Goal: Task Accomplishment & Management: Complete application form

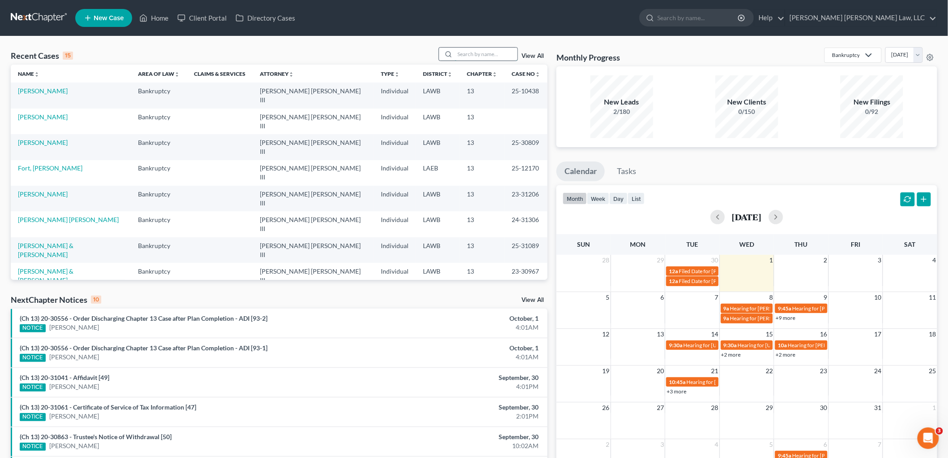
click at [484, 56] on input "search" at bounding box center [486, 54] width 63 height 13
type input "d"
type input "dew"
click at [45, 113] on link "Hughes, Letta" at bounding box center [43, 117] width 50 height 8
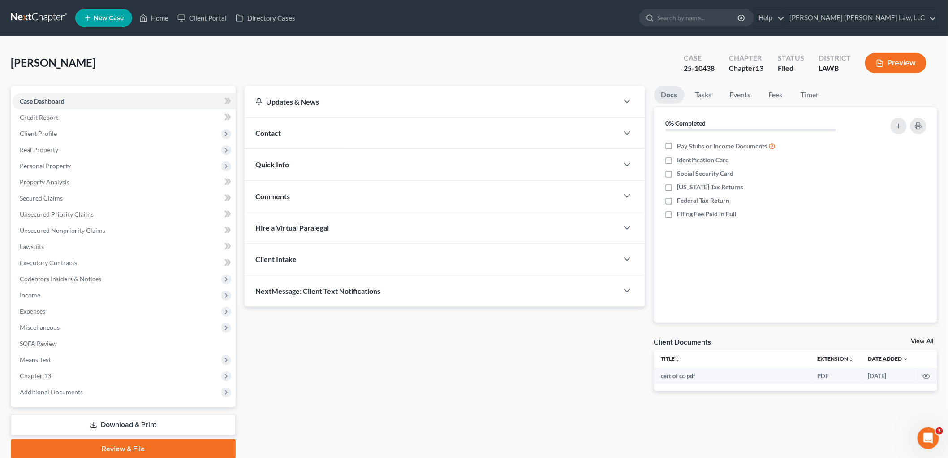
click at [39, 17] on link at bounding box center [39, 18] width 57 height 16
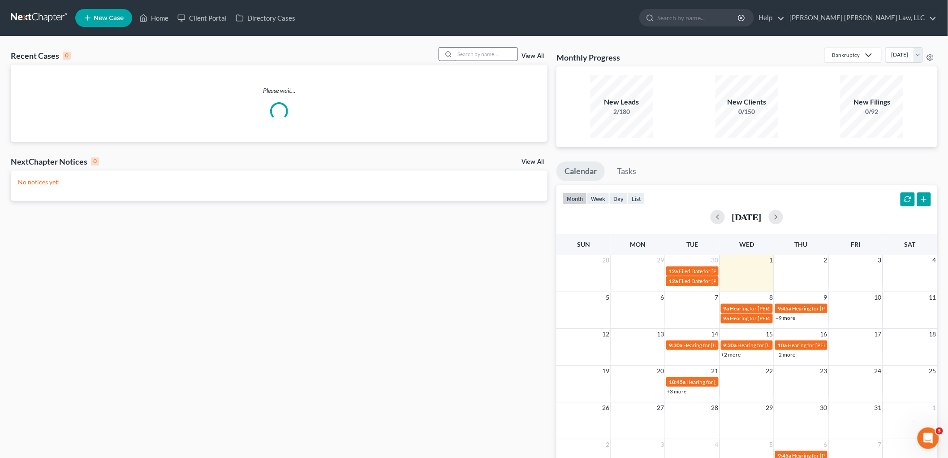
click at [480, 52] on input "search" at bounding box center [486, 54] width 63 height 13
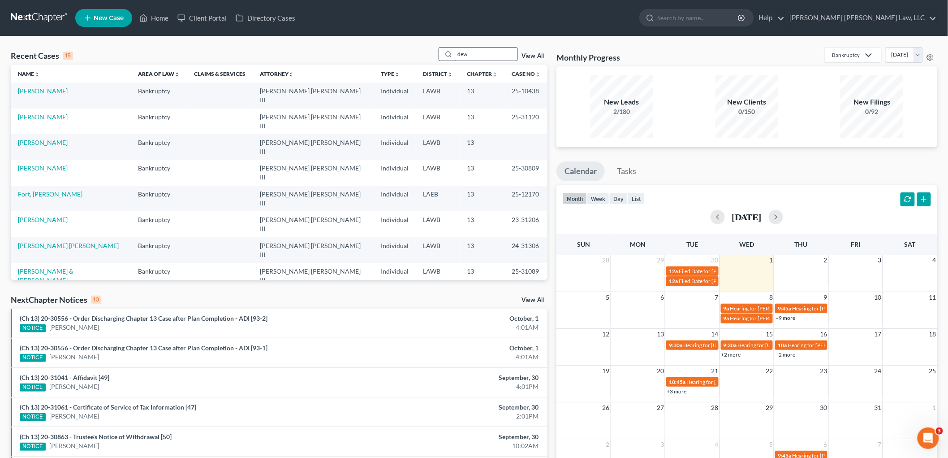
click at [488, 59] on input "dew" at bounding box center [486, 54] width 63 height 13
type input "dew"
click at [47, 113] on link "Dew, Dexton" at bounding box center [58, 117] width 80 height 8
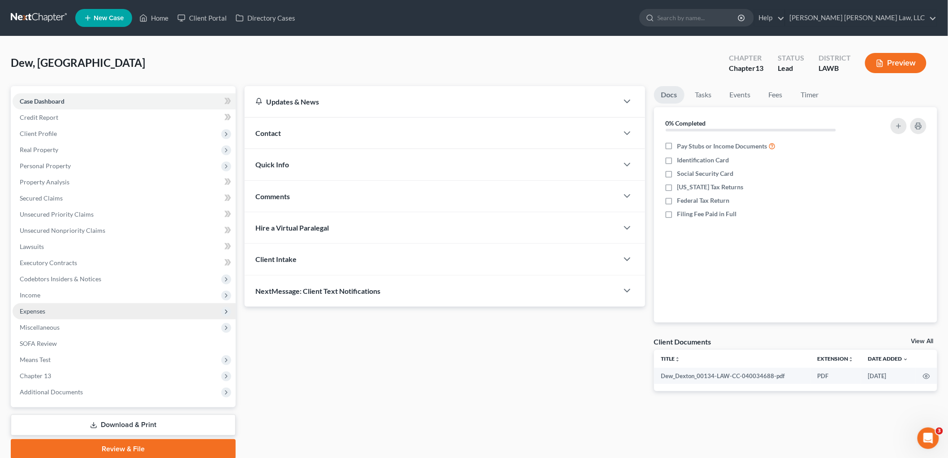
click at [58, 312] on span "Expenses" at bounding box center [124, 311] width 223 height 16
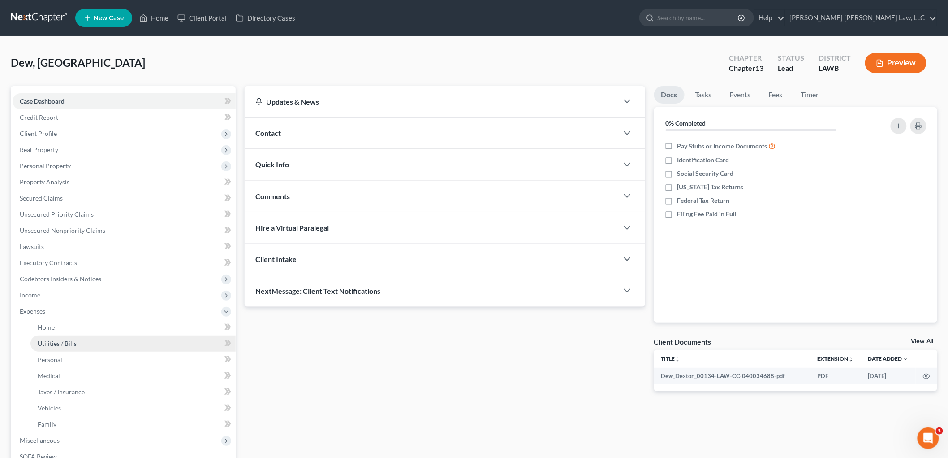
click at [67, 346] on link "Utilities / Bills" at bounding box center [132, 343] width 205 height 16
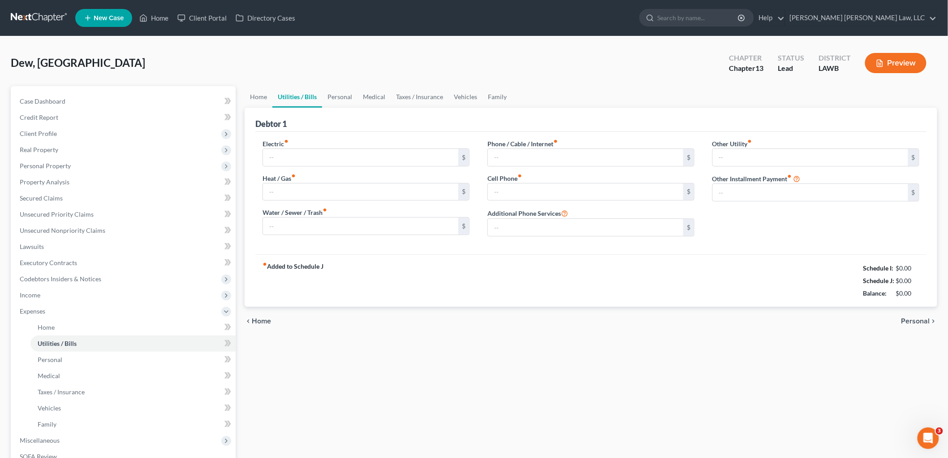
type input "250.13"
type input "0.00"
type input "120.00"
type input "150.00"
type input "265.00"
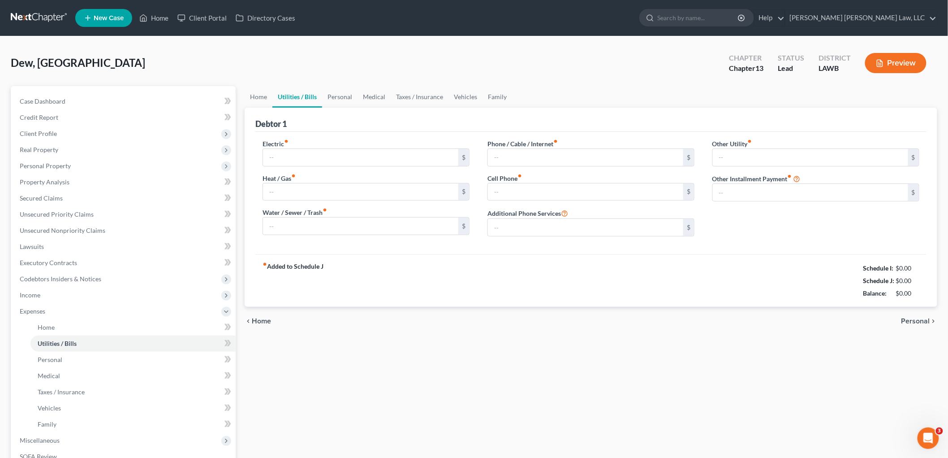
type input "0.00"
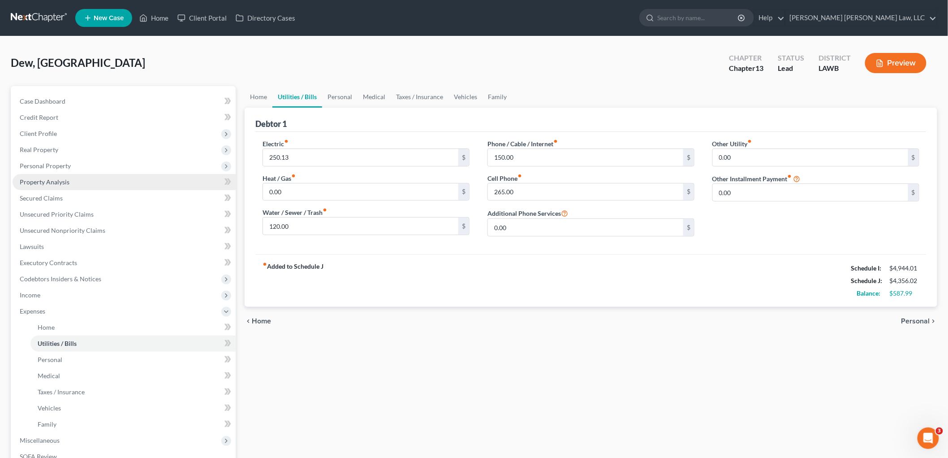
click at [62, 182] on span "Property Analysis" at bounding box center [45, 182] width 50 height 8
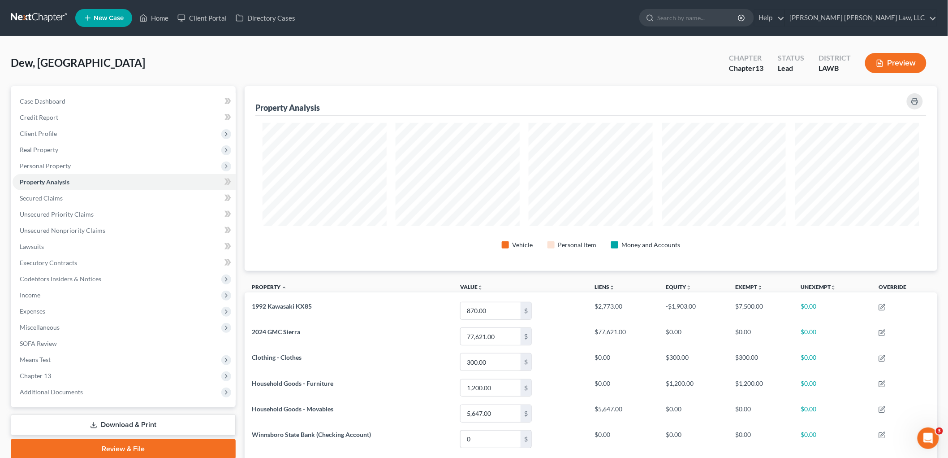
scroll to position [185, 693]
click at [851, 268] on div "Vehicle Personal Item Money and Accounts" at bounding box center [590, 193] width 671 height 155
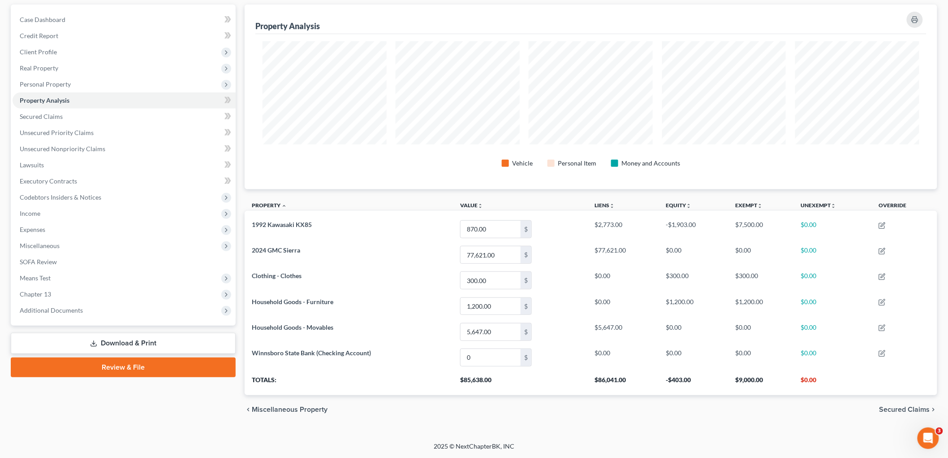
scroll to position [0, 0]
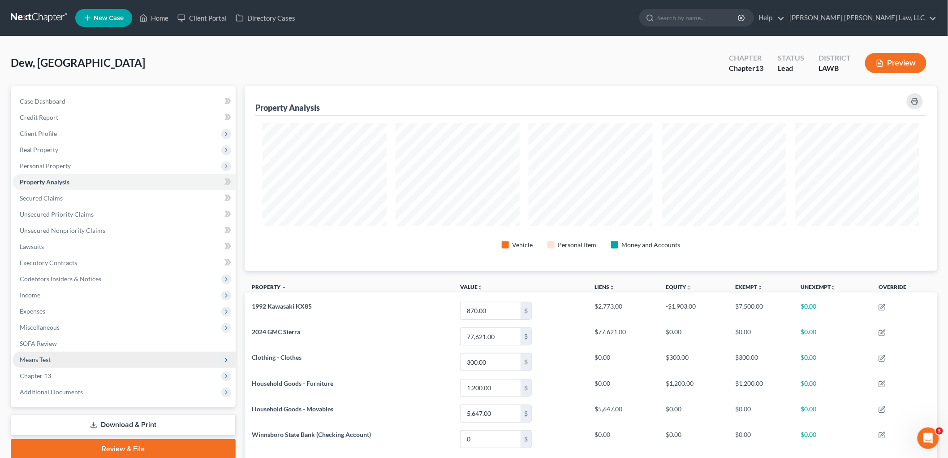
click at [57, 360] on span "Means Test" at bounding box center [124, 359] width 223 height 16
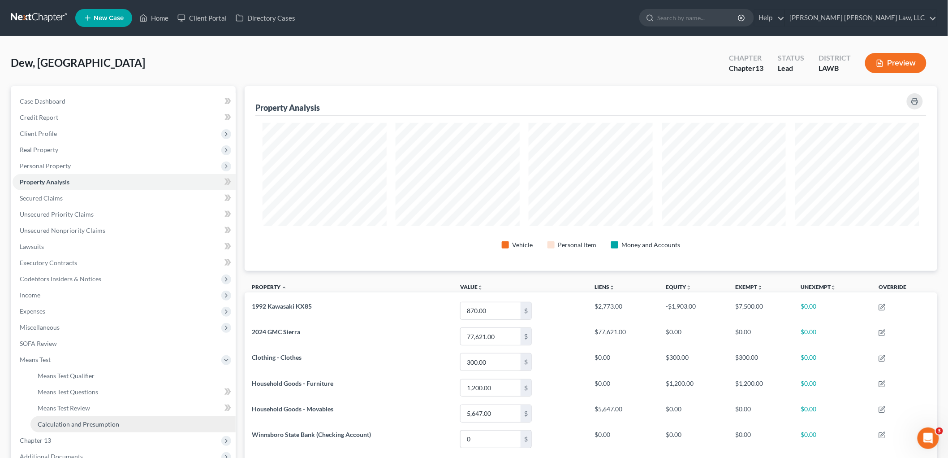
click at [57, 422] on span "Calculation and Presumption" at bounding box center [79, 424] width 82 height 8
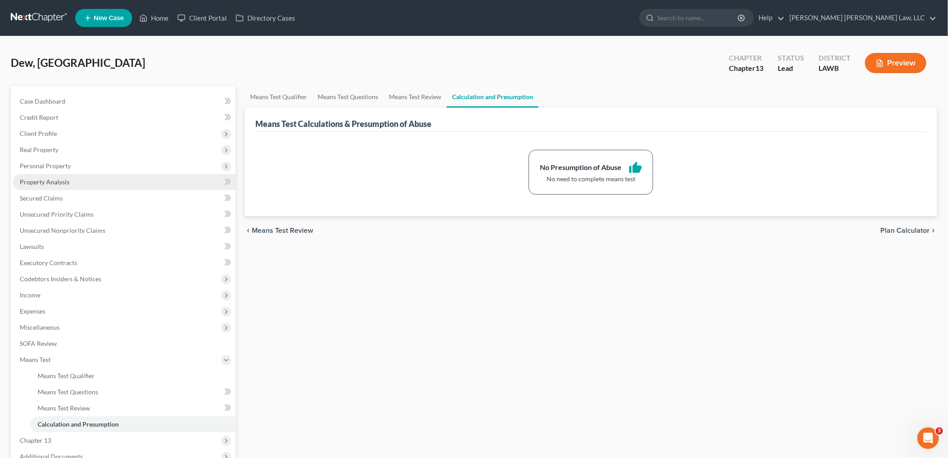
click at [36, 182] on span "Property Analysis" at bounding box center [45, 182] width 50 height 8
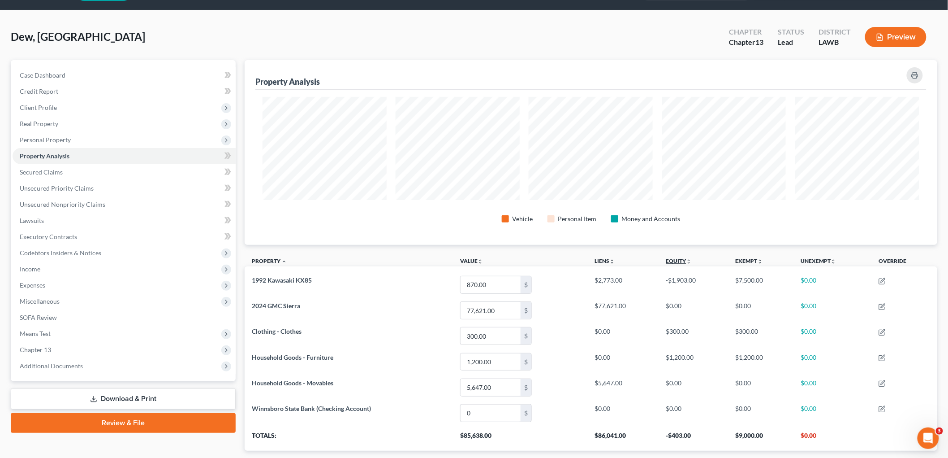
scroll to position [50, 0]
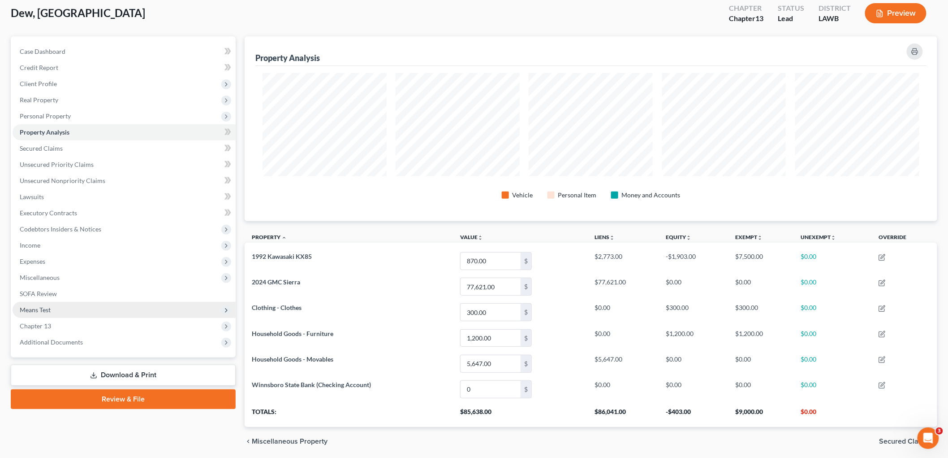
click at [44, 311] on span "Means Test" at bounding box center [35, 310] width 31 height 8
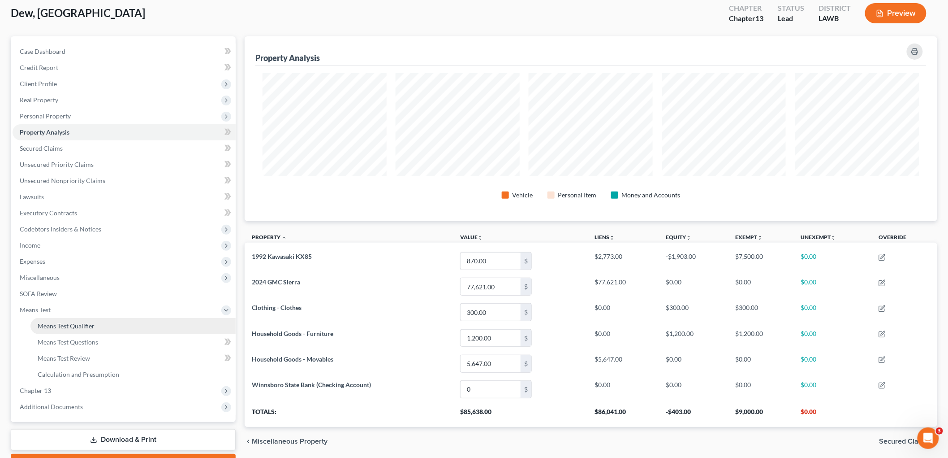
click at [54, 322] on span "Means Test Qualifier" at bounding box center [66, 326] width 57 height 8
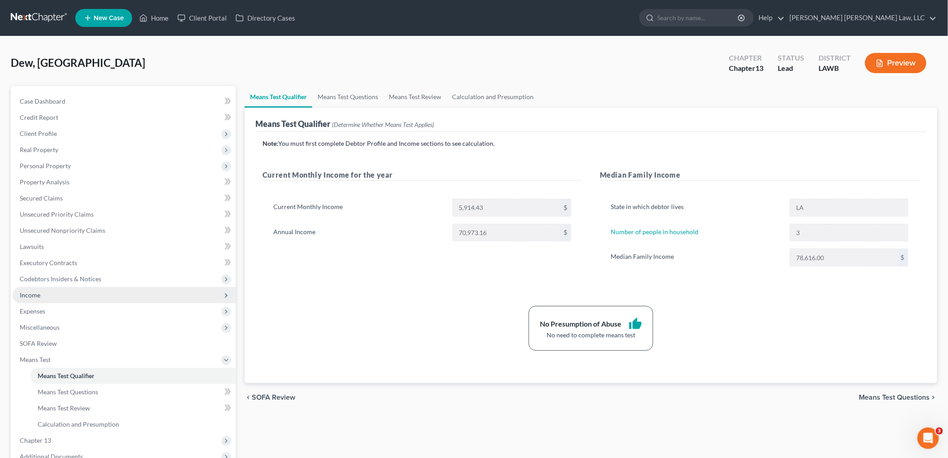
click at [30, 294] on span "Income" at bounding box center [30, 295] width 21 height 8
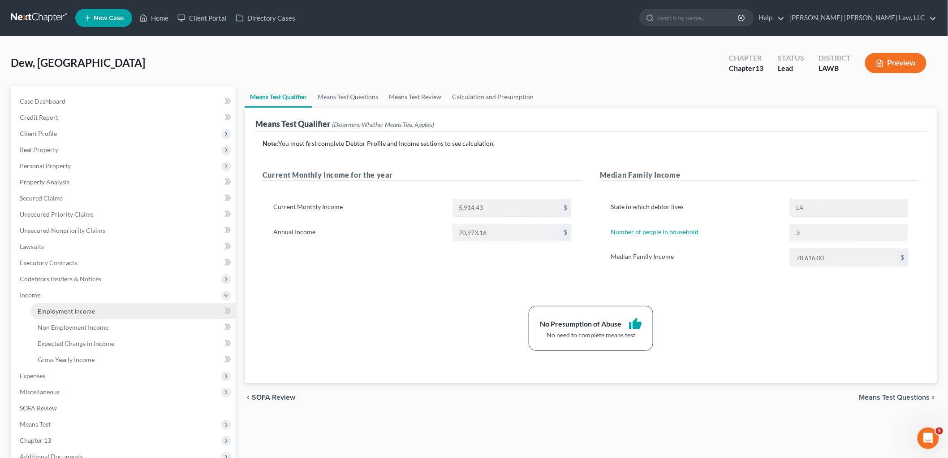
click at [44, 307] on span "Employment Income" at bounding box center [66, 311] width 57 height 8
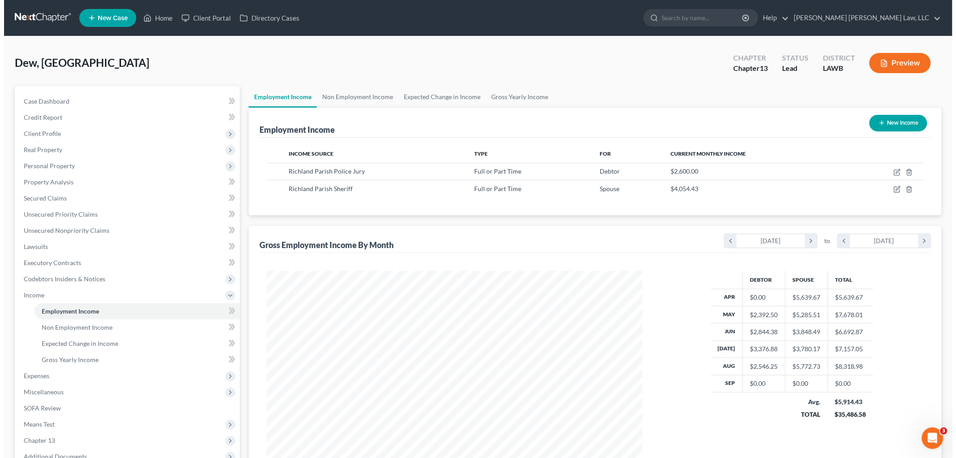
scroll to position [187, 394]
click at [892, 172] on icon "button" at bounding box center [893, 172] width 7 height 7
select select "0"
select select "19"
select select "3"
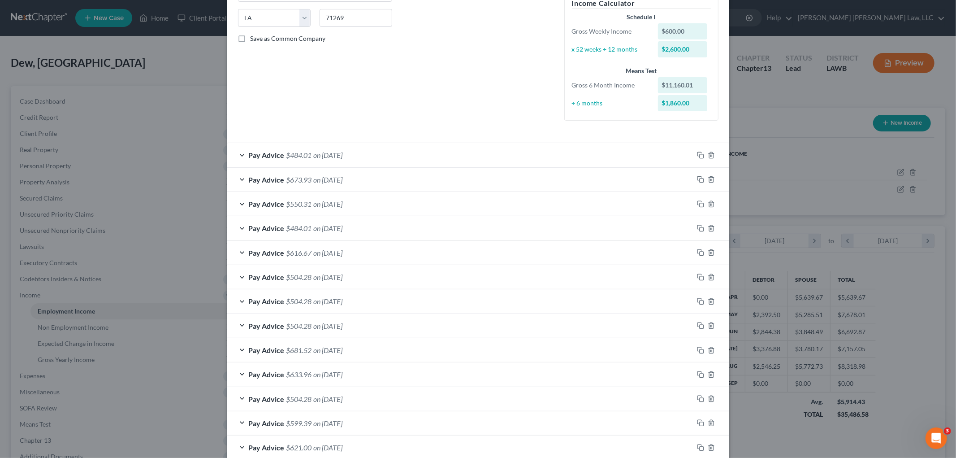
scroll to position [0, 0]
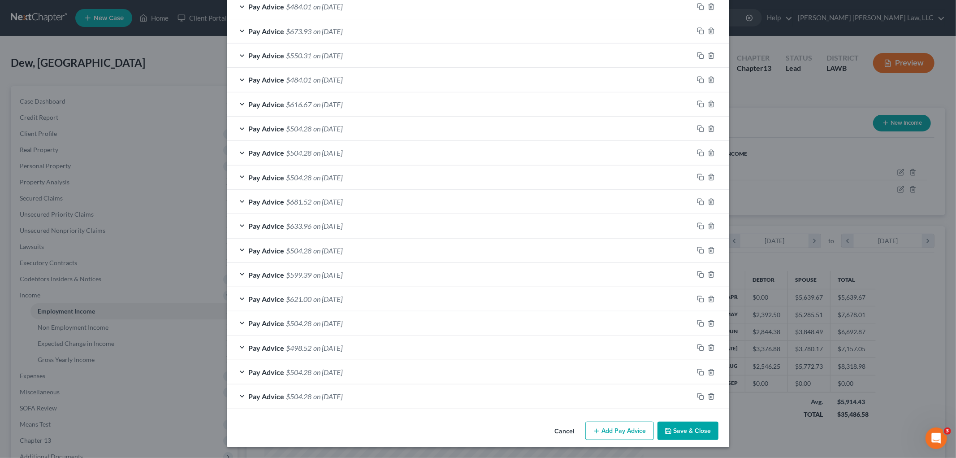
click at [661, 428] on button "Save & Close" at bounding box center [688, 430] width 61 height 19
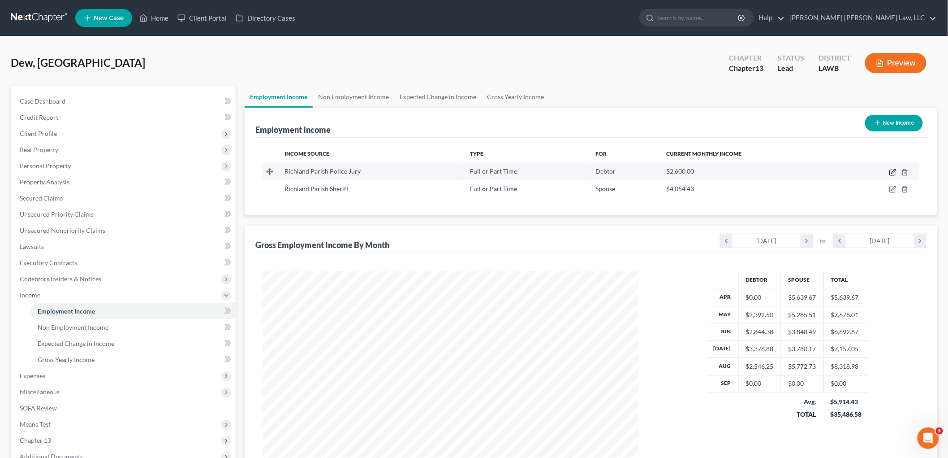
click at [894, 172] on icon "button" at bounding box center [894, 171] width 4 height 4
select select "0"
select select "19"
select select "3"
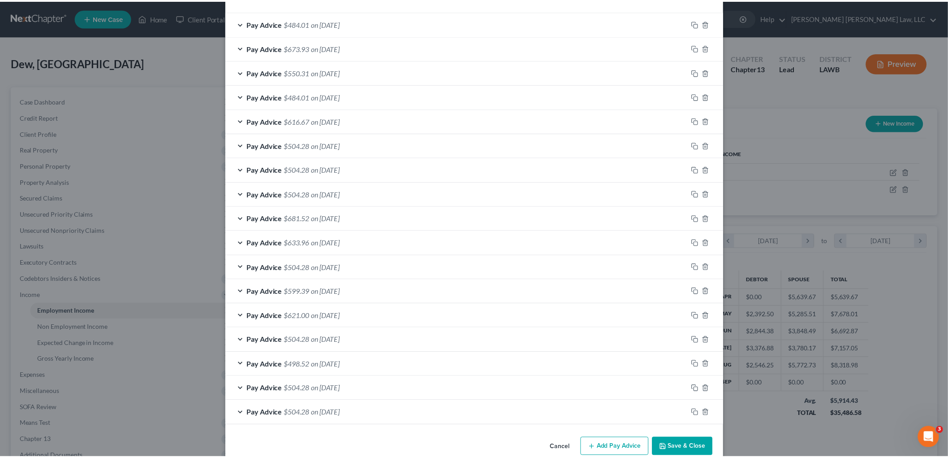
scroll to position [325, 0]
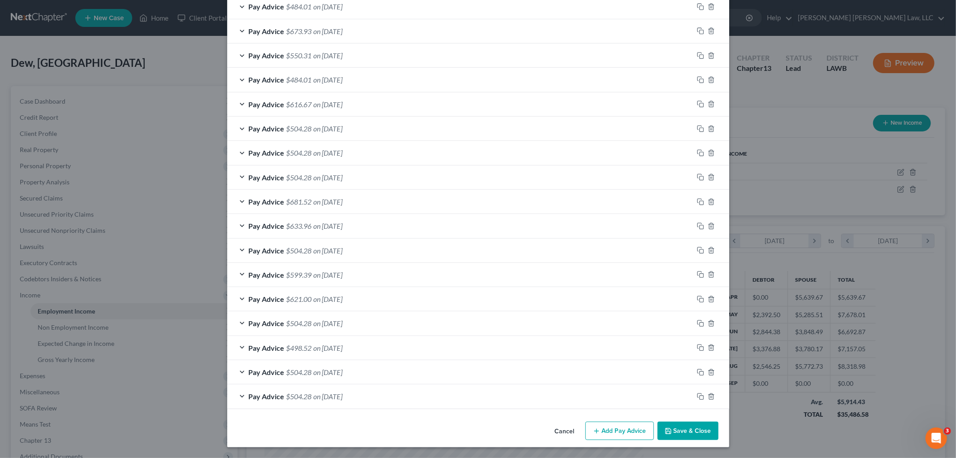
click at [674, 433] on button "Save & Close" at bounding box center [688, 430] width 61 height 19
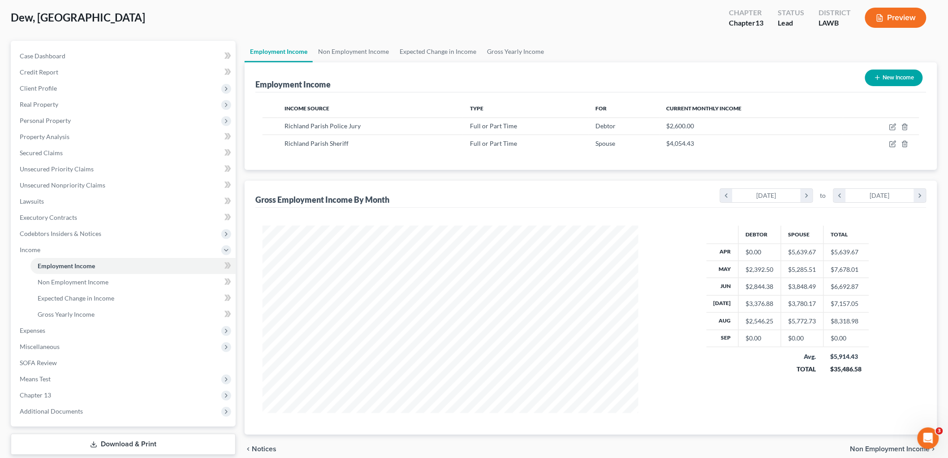
scroll to position [99, 0]
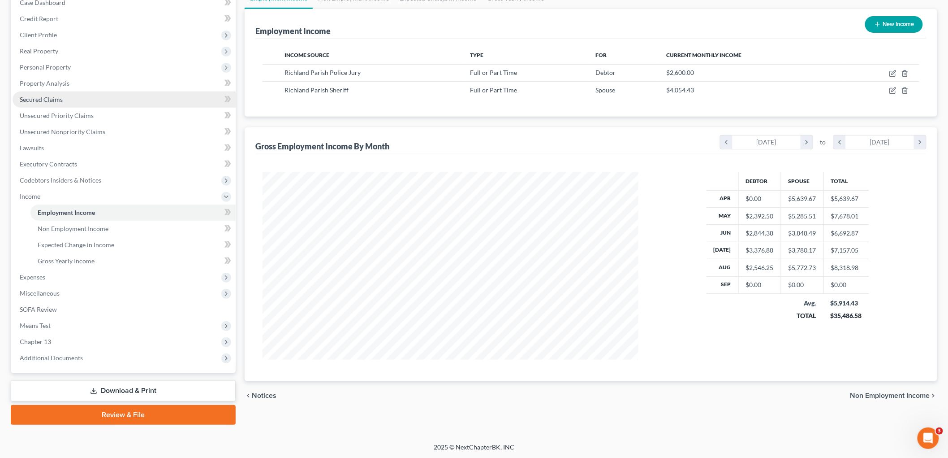
click at [56, 95] on span "Secured Claims" at bounding box center [41, 99] width 43 height 8
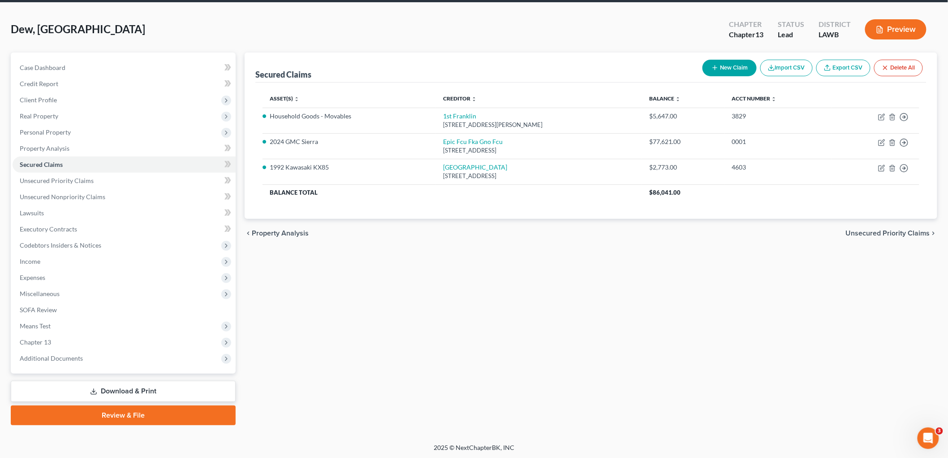
click at [118, 387] on link "Download & Print" at bounding box center [123, 391] width 225 height 21
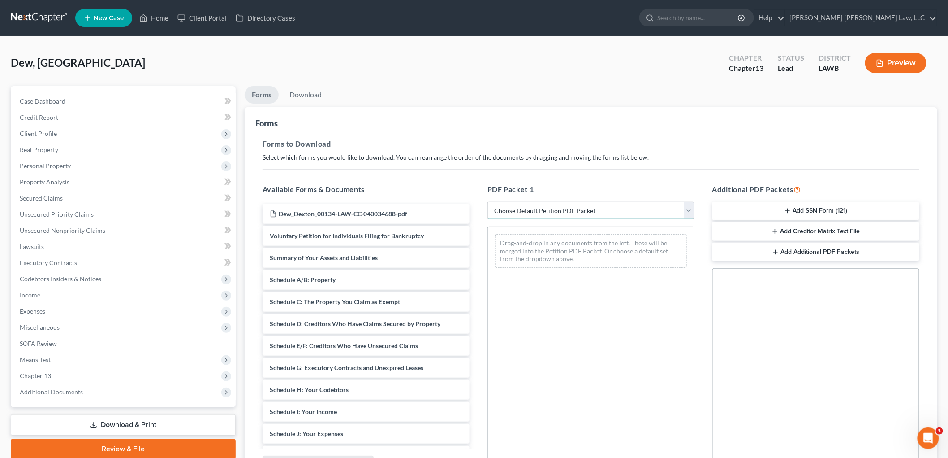
click at [545, 207] on select "Choose Default Petition PDF Packet Complete Bankruptcy Petition (all forms and …" at bounding box center [591, 211] width 207 height 18
click at [56, 359] on span "Means Test" at bounding box center [124, 359] width 223 height 16
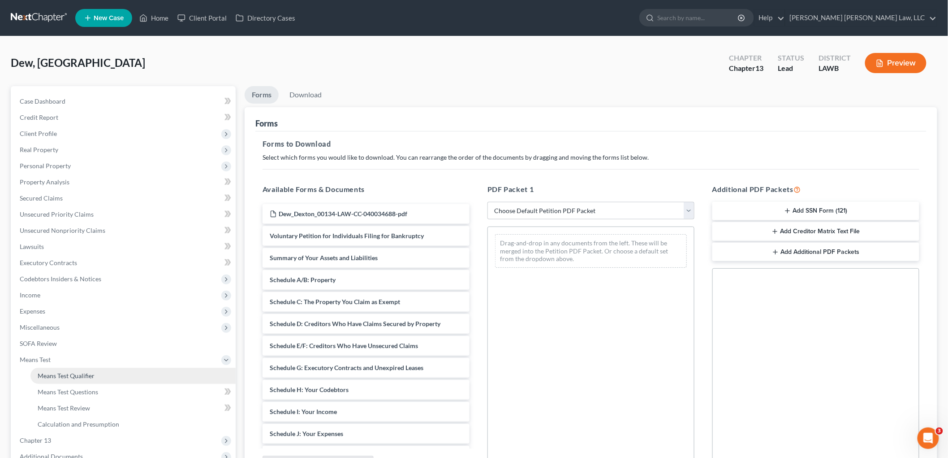
click at [62, 374] on span "Means Test Qualifier" at bounding box center [66, 376] width 57 height 8
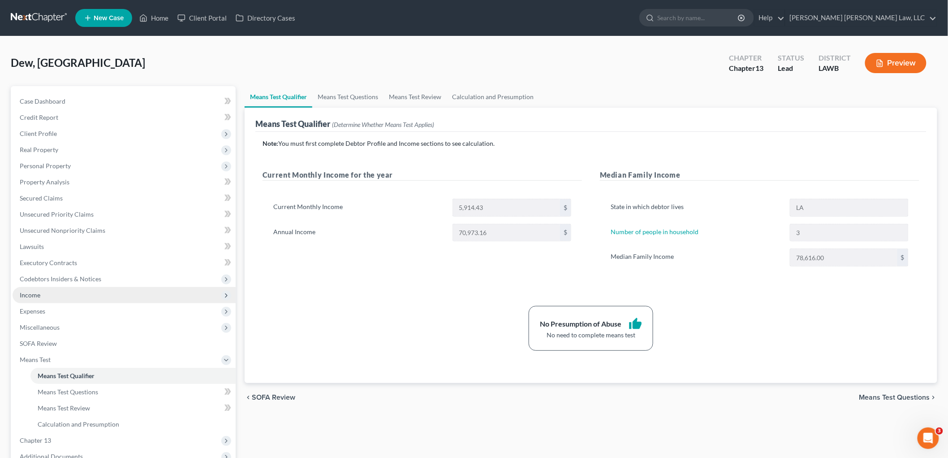
click at [51, 299] on span "Income" at bounding box center [124, 295] width 223 height 16
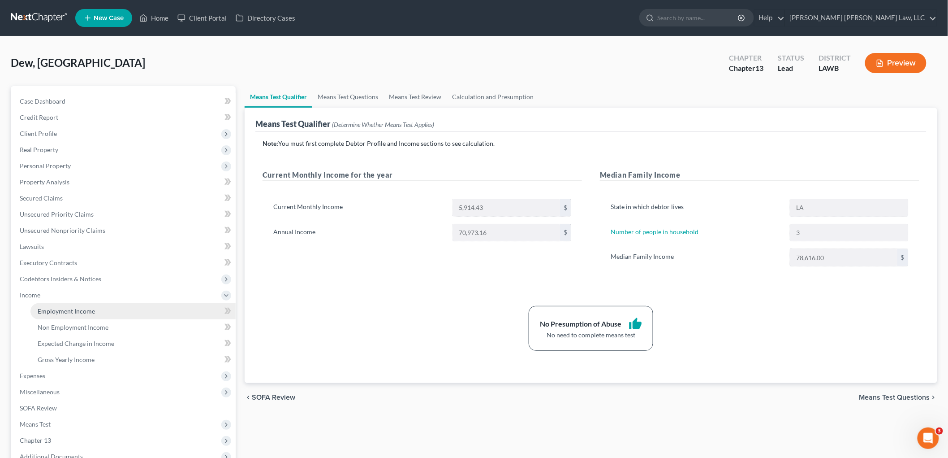
click at [66, 310] on span "Employment Income" at bounding box center [66, 311] width 57 height 8
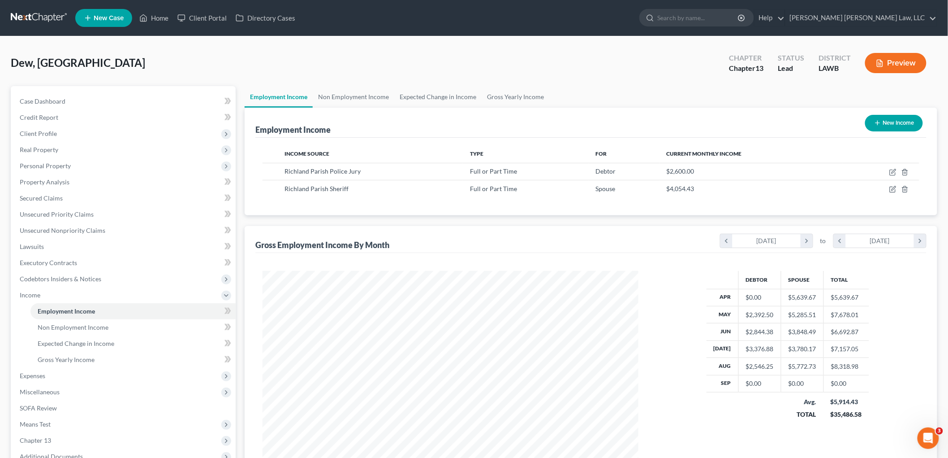
scroll to position [187, 394]
click at [615, 214] on div "Income Source Type For Current Monthly Income Richland Parish Police Jury Full …" at bounding box center [590, 177] width 671 height 78
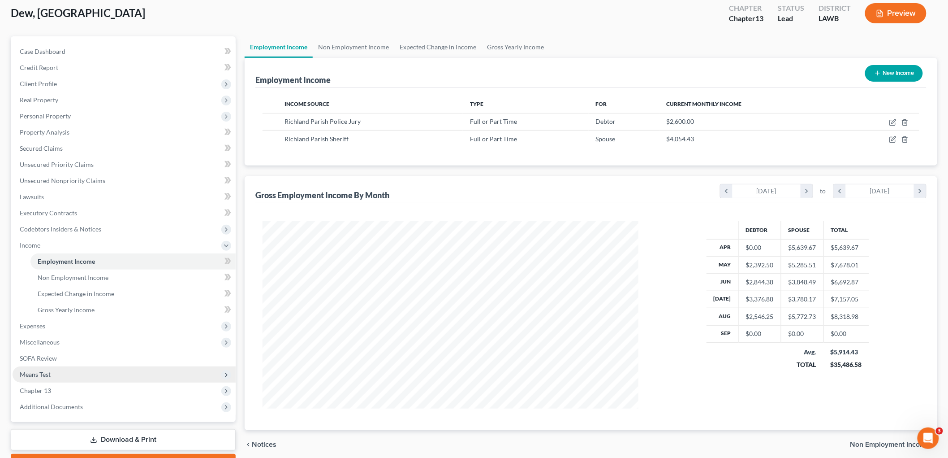
click at [55, 374] on span "Means Test" at bounding box center [124, 374] width 223 height 16
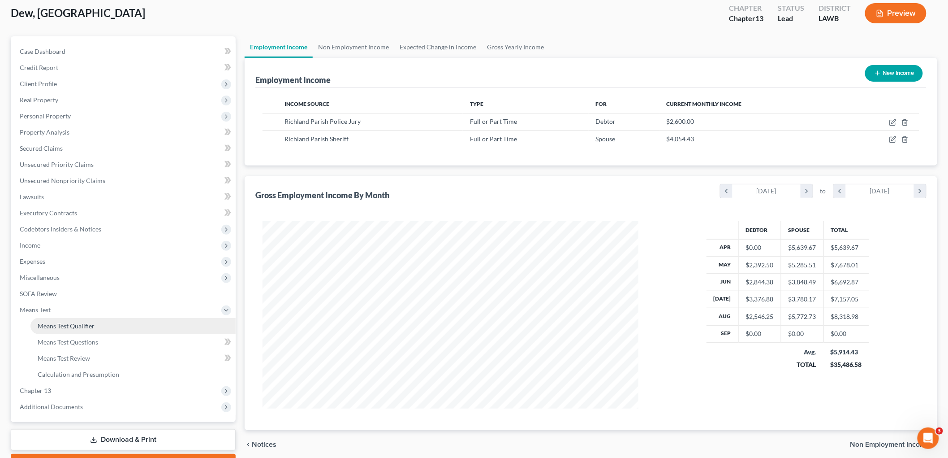
click at [83, 327] on span "Means Test Qualifier" at bounding box center [66, 326] width 57 height 8
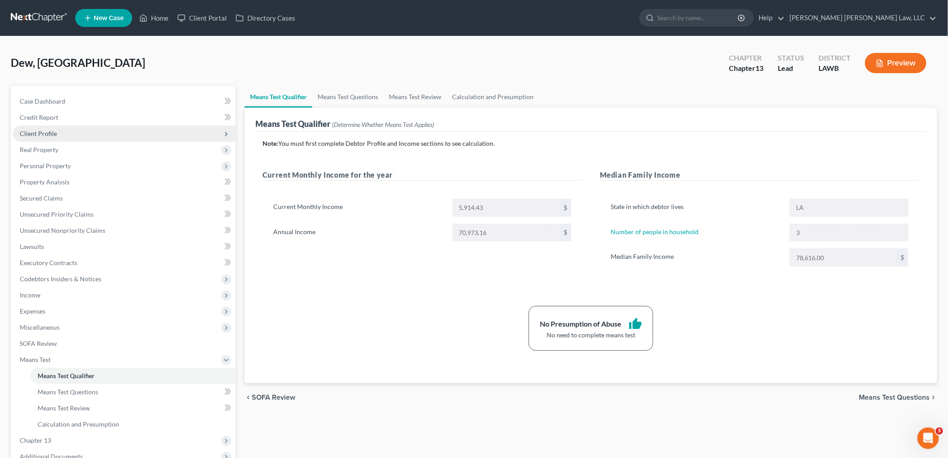
click at [45, 134] on span "Client Profile" at bounding box center [38, 134] width 37 height 8
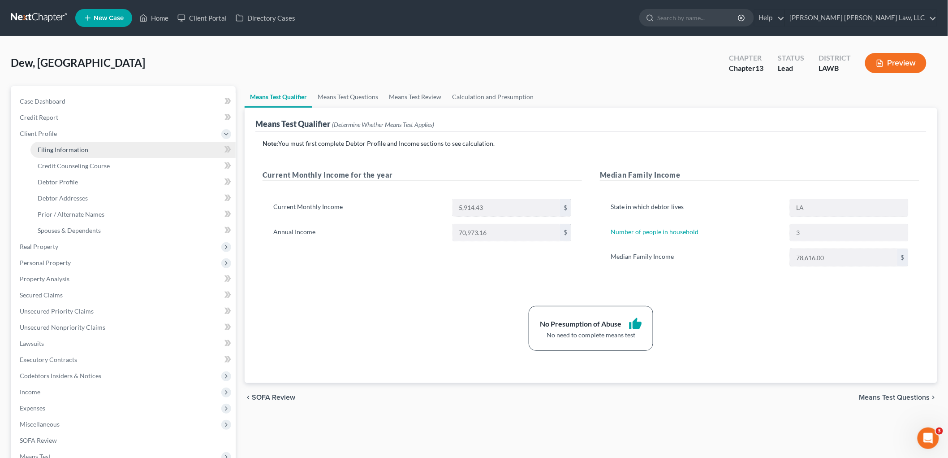
click at [57, 151] on span "Filing Information" at bounding box center [63, 150] width 51 height 8
select select "1"
select select "0"
select select "3"
select select "19"
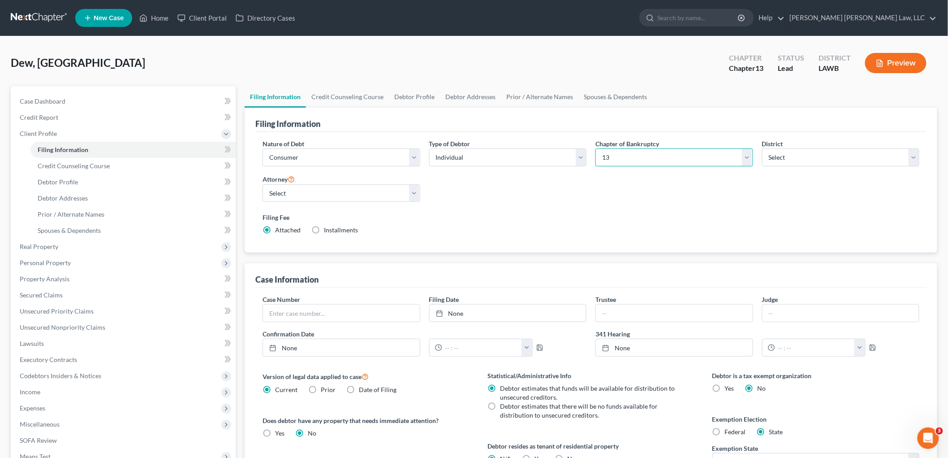
drag, startPoint x: 702, startPoint y: 159, endPoint x: 693, endPoint y: 163, distance: 10.4
click at [702, 159] on select "Select 7 11 12 13" at bounding box center [675, 157] width 158 height 18
select select "0"
click at [596, 148] on select "Select 7 11 12 13" at bounding box center [675, 157] width 158 height 18
click at [612, 202] on div "Nature of Debt Select Business Consumer Other Nature of Business Select Clearin…" at bounding box center [591, 190] width 666 height 103
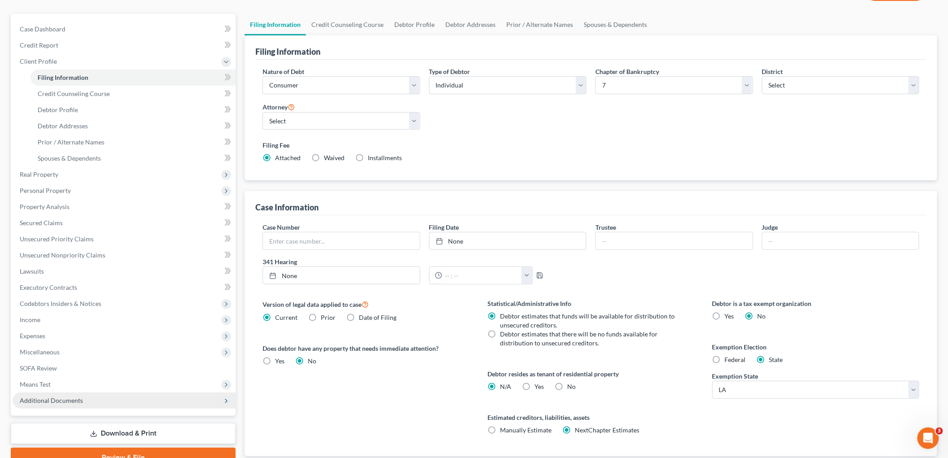
scroll to position [133, 0]
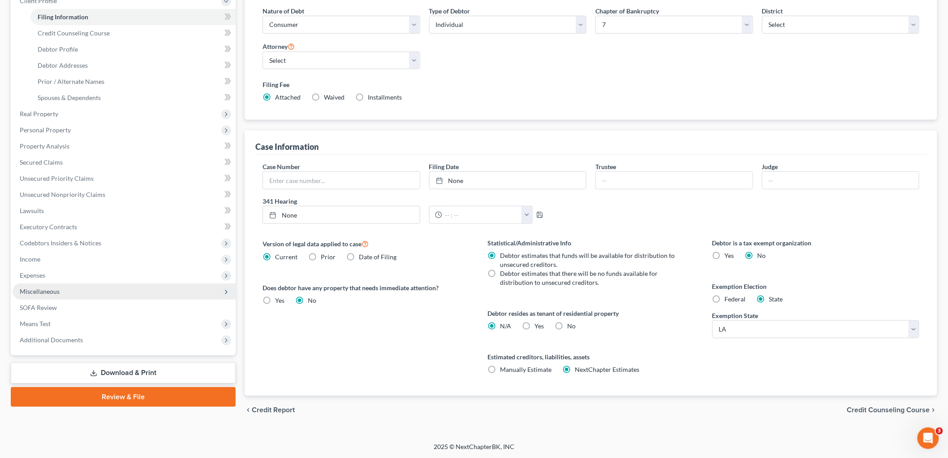
click at [59, 293] on span "Miscellaneous" at bounding box center [124, 291] width 223 height 16
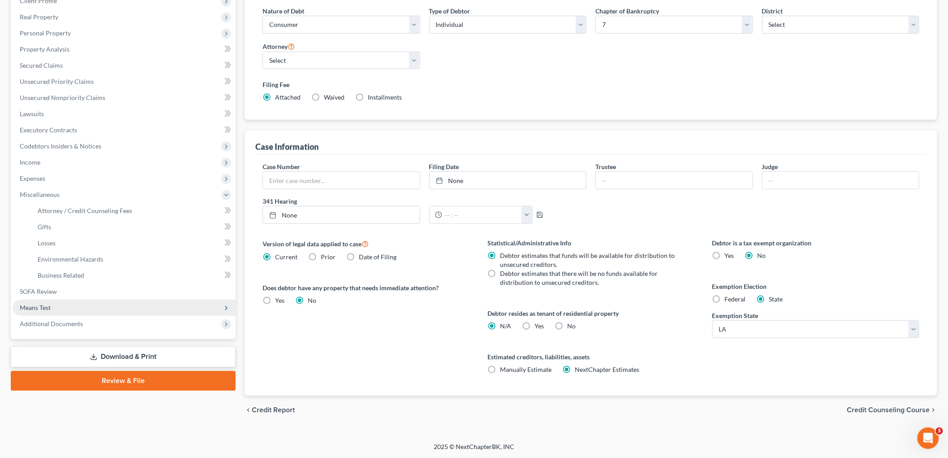
click at [54, 303] on span "Means Test" at bounding box center [124, 307] width 223 height 16
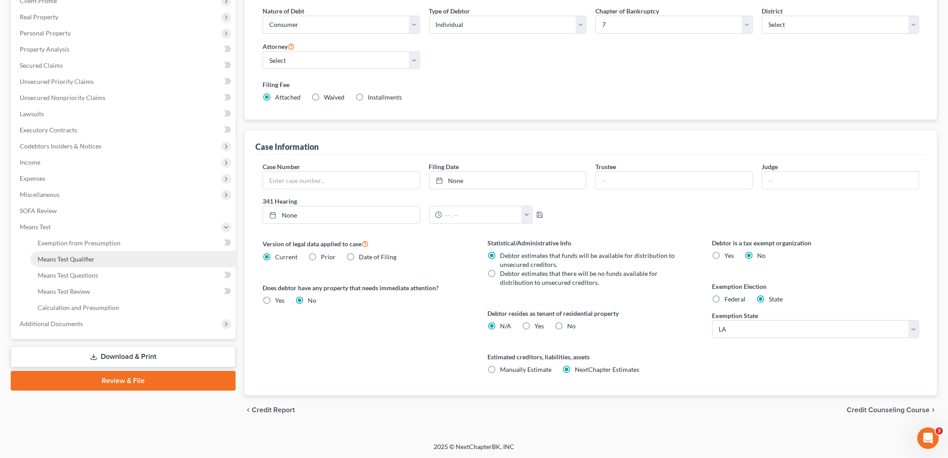
click at [81, 251] on link "Means Test Qualifier" at bounding box center [132, 259] width 205 height 16
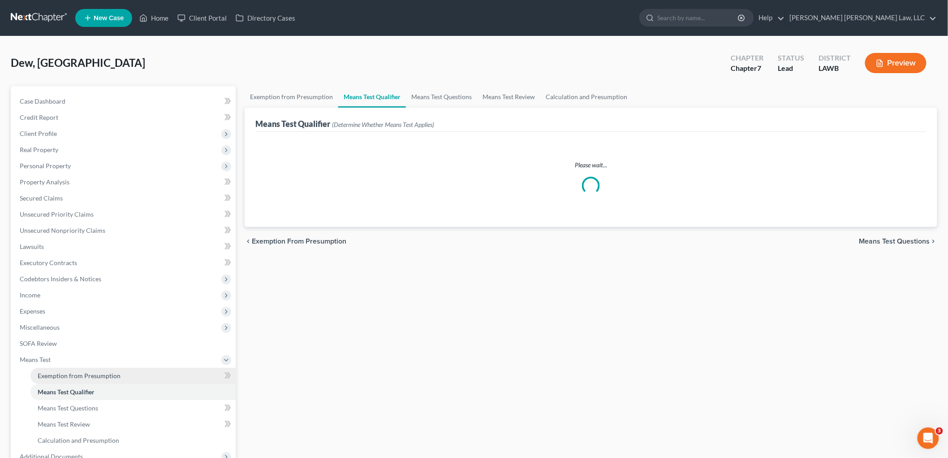
click at [66, 372] on span "Exemption from Presumption" at bounding box center [79, 376] width 83 height 8
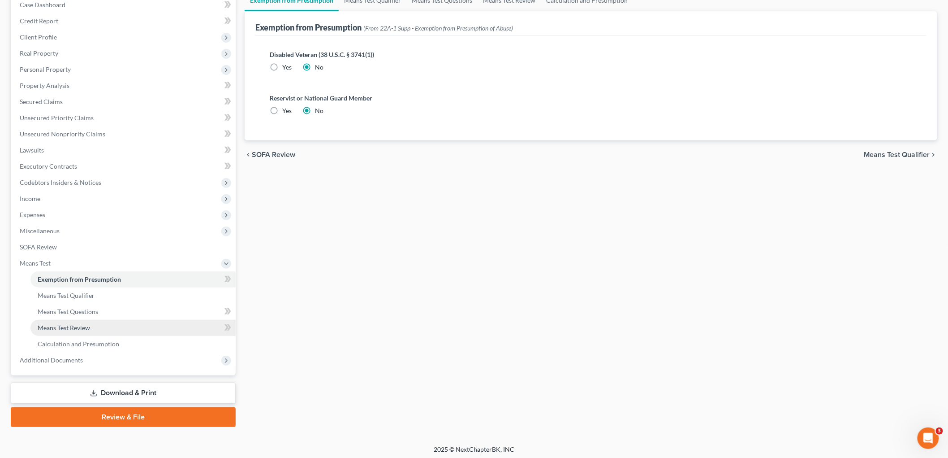
scroll to position [99, 0]
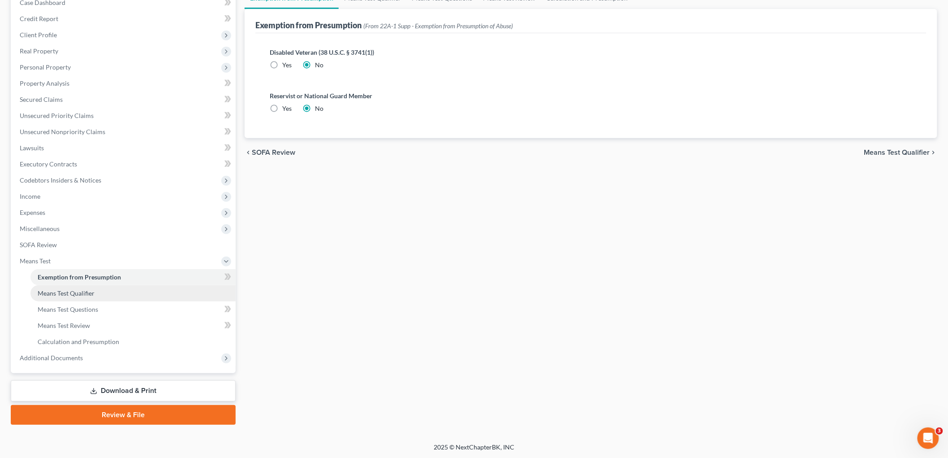
click at [73, 293] on span "Means Test Qualifier" at bounding box center [66, 293] width 57 height 8
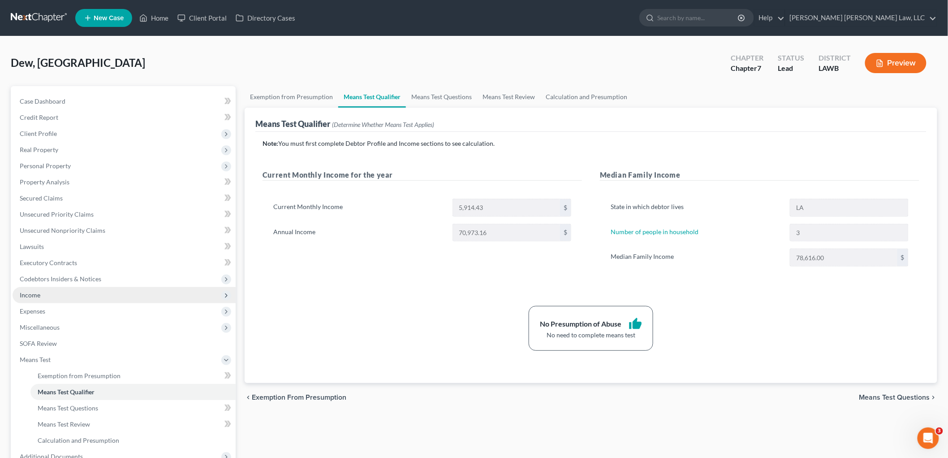
click at [41, 298] on span "Income" at bounding box center [124, 295] width 223 height 16
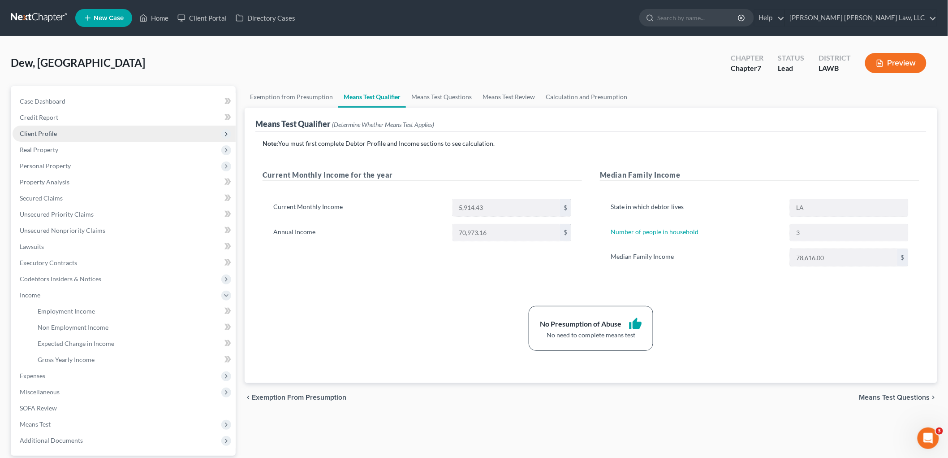
click at [43, 130] on span "Client Profile" at bounding box center [38, 134] width 37 height 8
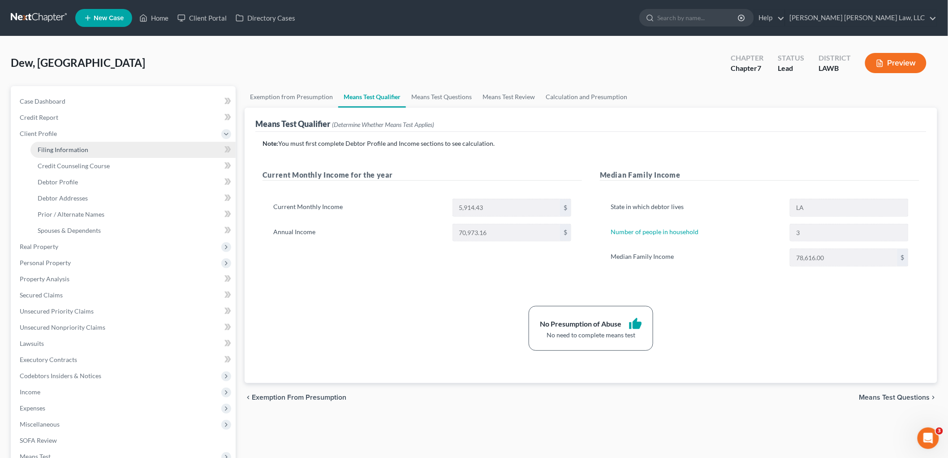
click at [72, 151] on span "Filing Information" at bounding box center [63, 150] width 51 height 8
select select "1"
select select "0"
select select "36"
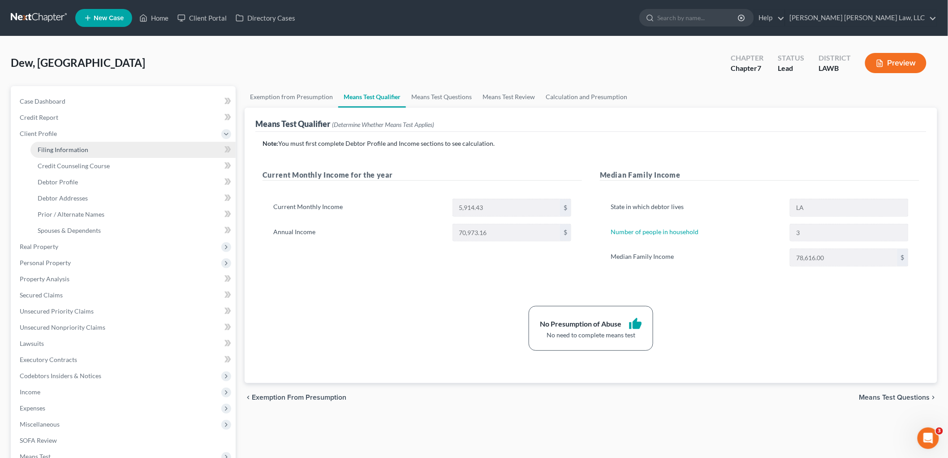
select select "0"
select select "19"
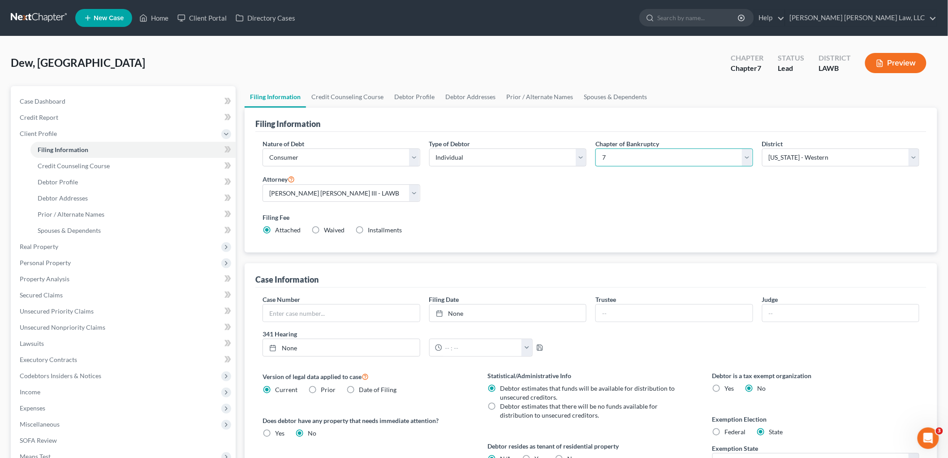
click at [626, 160] on select "Select 7 11 12 13" at bounding box center [675, 157] width 158 height 18
select select "3"
click at [596, 148] on select "Select 7 11 12 13" at bounding box center [675, 157] width 158 height 18
click at [606, 216] on label "Filing Fee" at bounding box center [591, 216] width 657 height 9
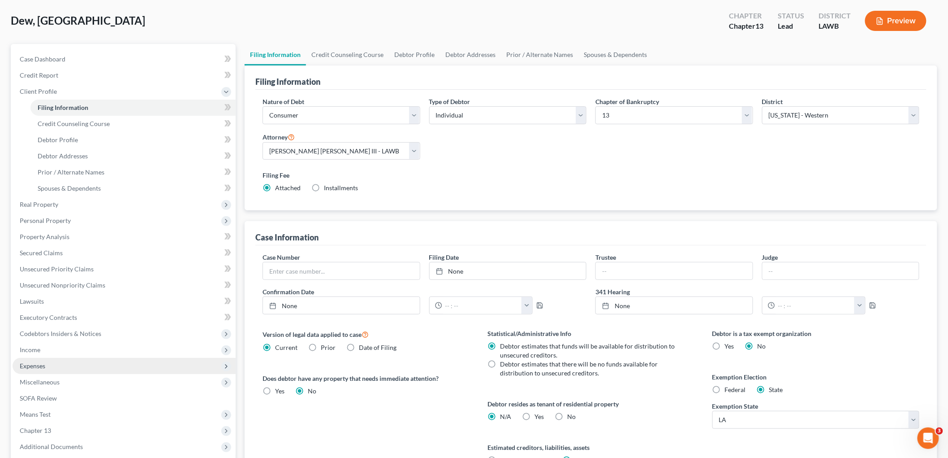
scroll to position [100, 0]
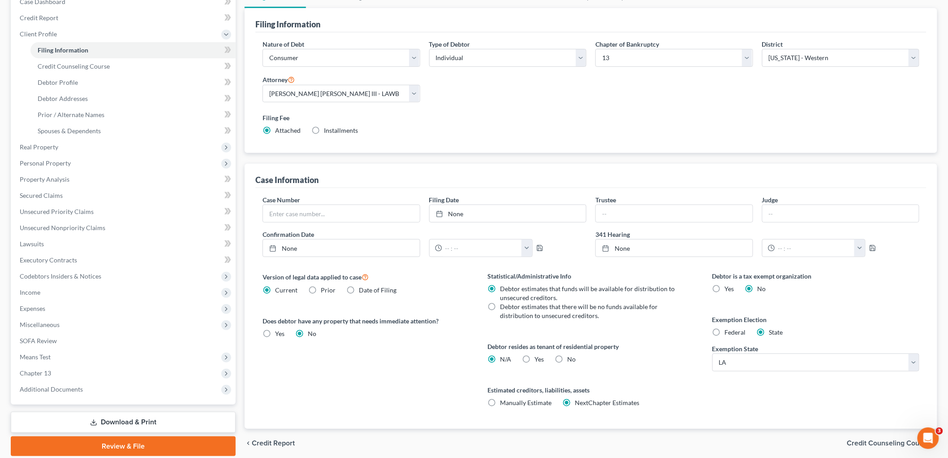
click at [75, 423] on link "Download & Print" at bounding box center [123, 421] width 225 height 21
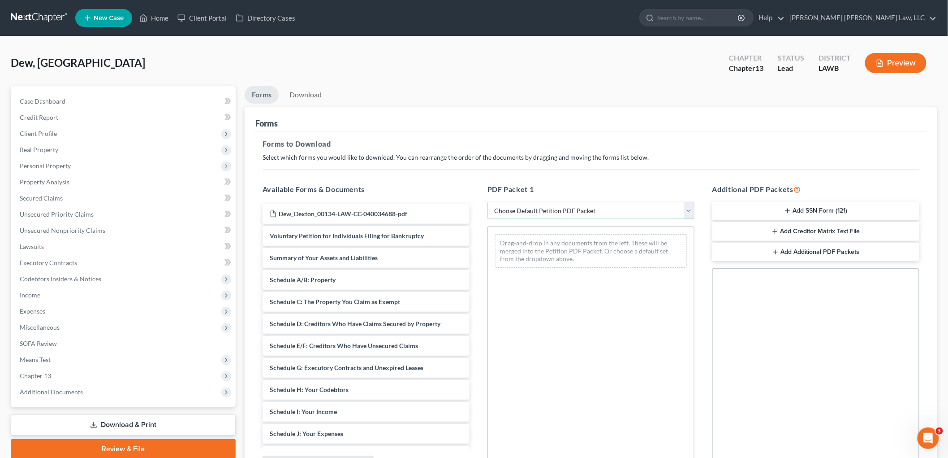
click at [504, 209] on select "Choose Default Petition PDF Packet Complete Bankruptcy Petition (all forms and …" at bounding box center [591, 211] width 207 height 18
select select "3"
click at [488, 202] on select "Choose Default Petition PDF Packet Complete Bankruptcy Petition (all forms and …" at bounding box center [591, 211] width 207 height 18
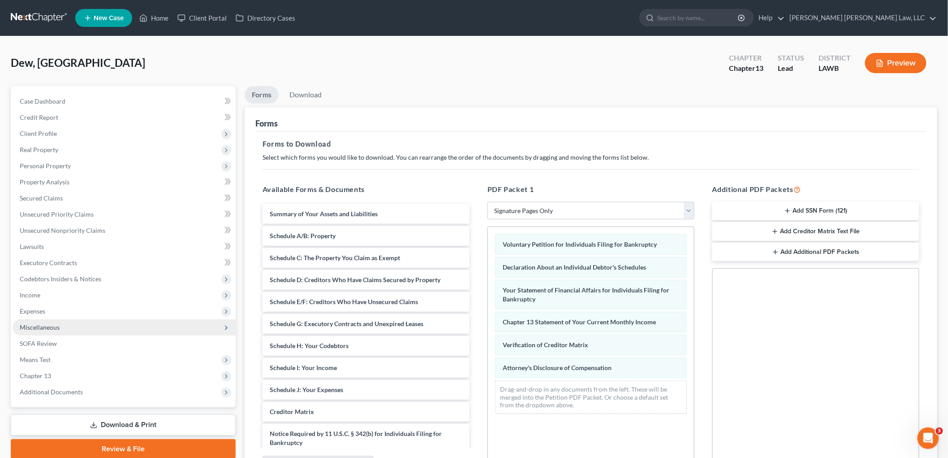
click at [39, 330] on span "Miscellaneous" at bounding box center [124, 327] width 223 height 16
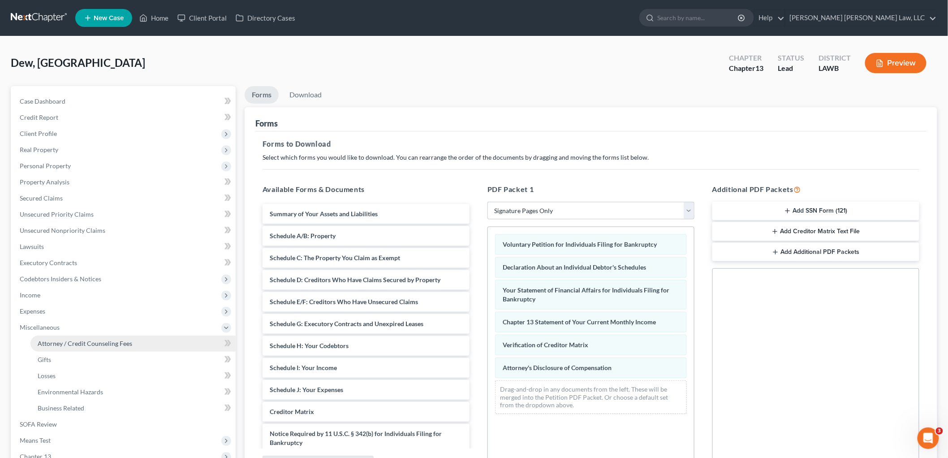
click at [50, 339] on span "Attorney / Credit Counseling Fees" at bounding box center [85, 343] width 95 height 8
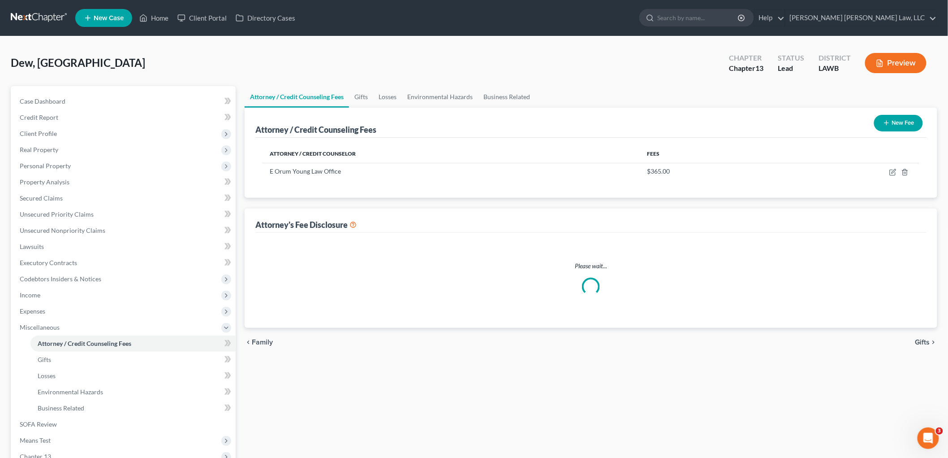
select select "1"
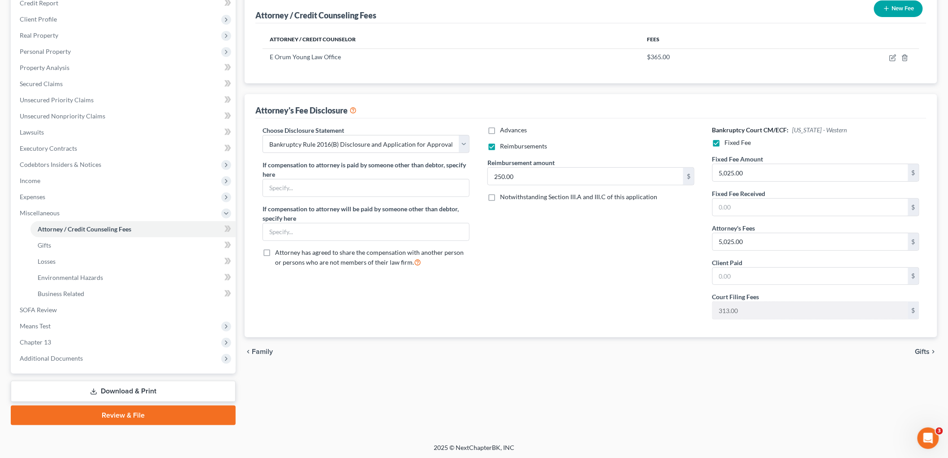
click at [96, 388] on icon at bounding box center [93, 391] width 7 height 7
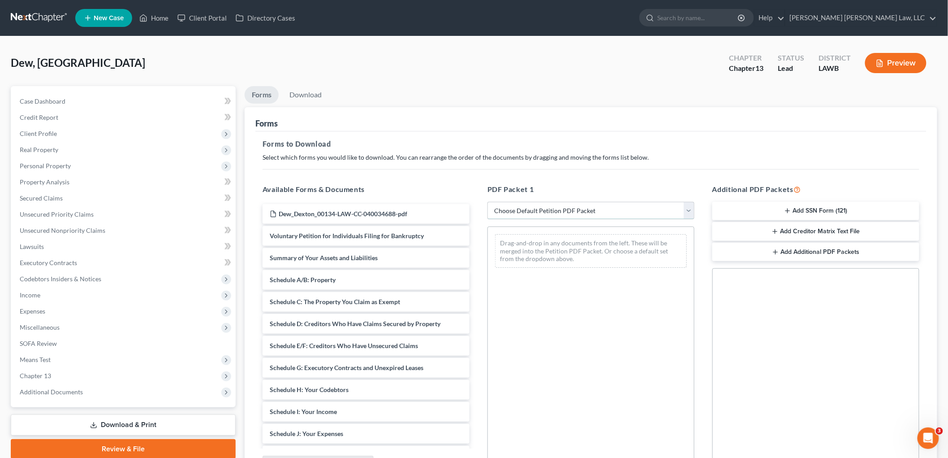
click at [570, 212] on select "Choose Default Petition PDF Packet Complete Bankruptcy Petition (all forms and …" at bounding box center [591, 211] width 207 height 18
select select "3"
click at [488, 202] on select "Choose Default Petition PDF Packet Complete Bankruptcy Petition (all forms and …" at bounding box center [591, 211] width 207 height 18
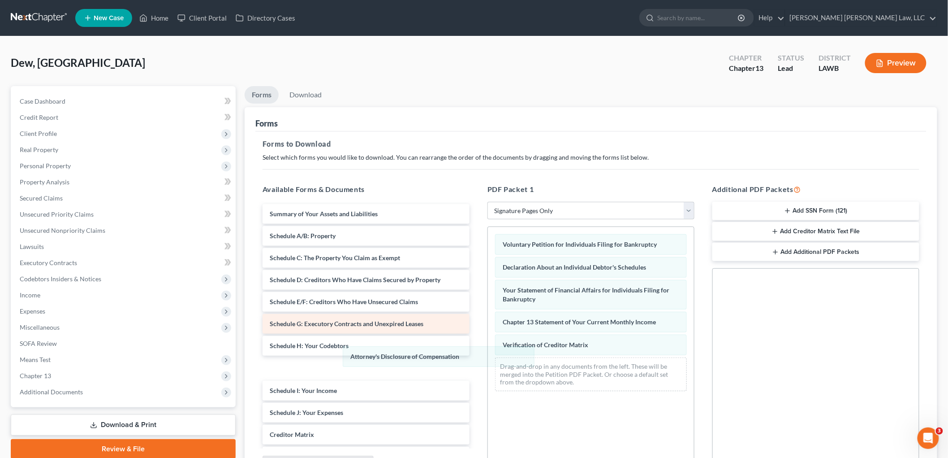
drag, startPoint x: 556, startPoint y: 368, endPoint x: 352, endPoint y: 332, distance: 207.5
click at [488, 355] on div "Attorney's Disclosure of Compensation Voluntary Petition for Individuals Filing…" at bounding box center [591, 312] width 206 height 171
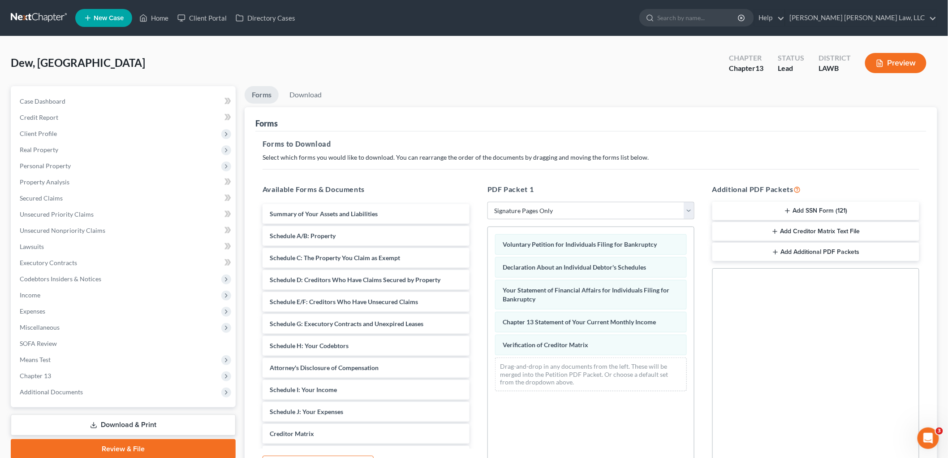
click at [303, 85] on div "Dew, Dexton Upgraded Chapter Chapter 13 Status Lead District LAWB Preview" at bounding box center [474, 66] width 927 height 39
click at [321, 95] on link "Download" at bounding box center [305, 94] width 47 height 17
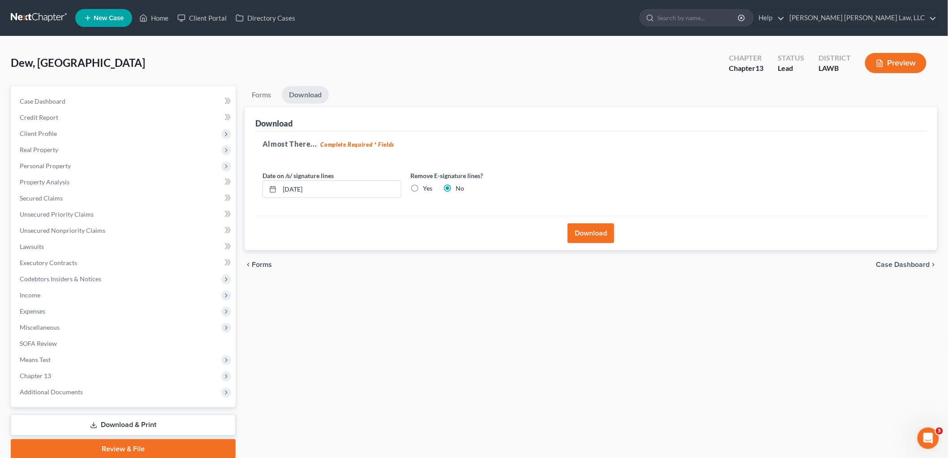
click at [589, 232] on button "Download" at bounding box center [591, 233] width 47 height 20
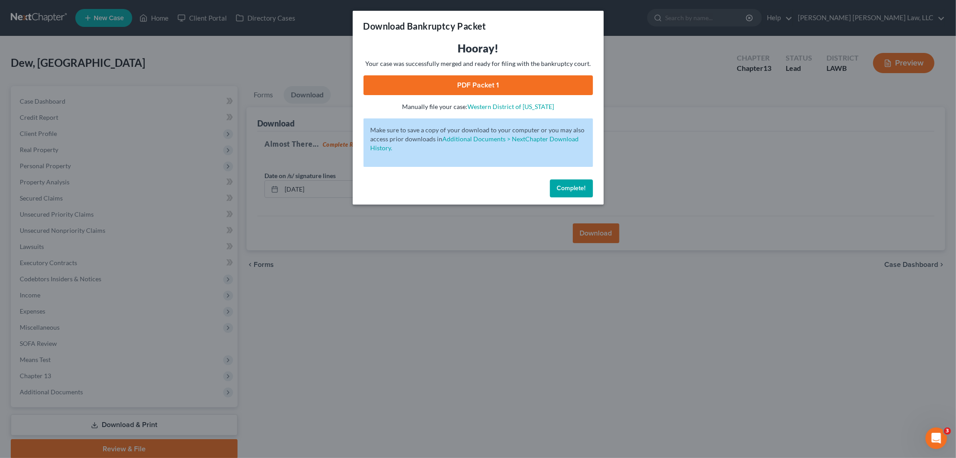
click at [463, 88] on link "PDF Packet 1" at bounding box center [477, 85] width 229 height 20
click at [584, 186] on span "Complete!" at bounding box center [571, 188] width 29 height 8
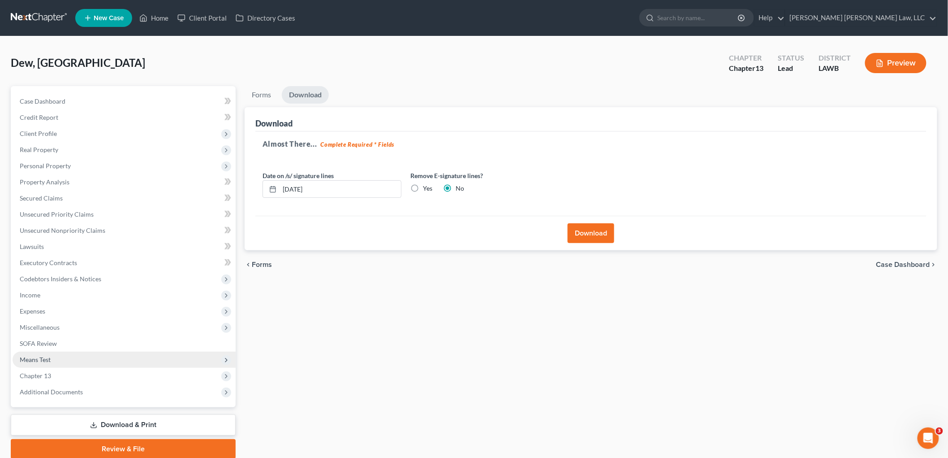
click at [72, 361] on span "Means Test" at bounding box center [124, 359] width 223 height 16
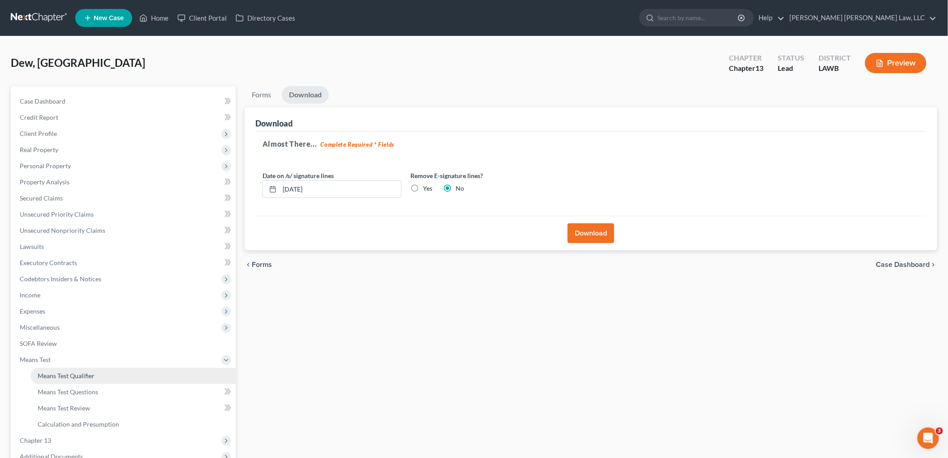
click at [72, 374] on span "Means Test Qualifier" at bounding box center [66, 376] width 57 height 8
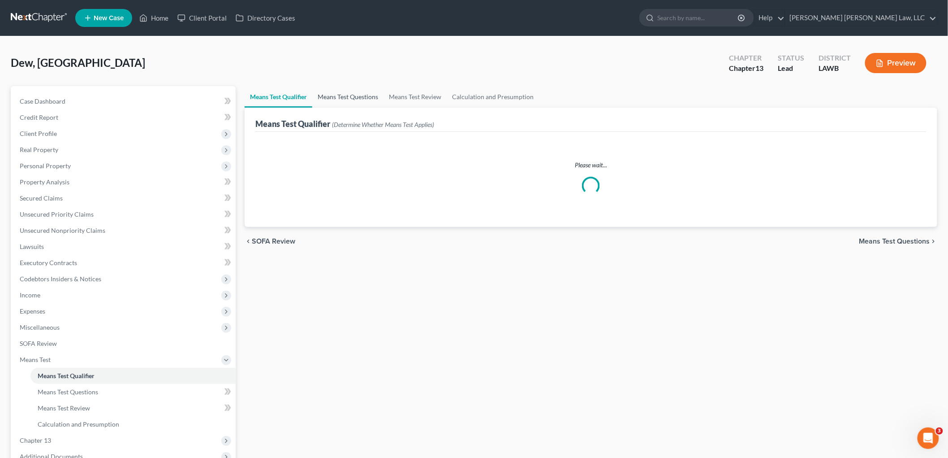
click at [350, 94] on link "Means Test Questions" at bounding box center [347, 97] width 71 height 22
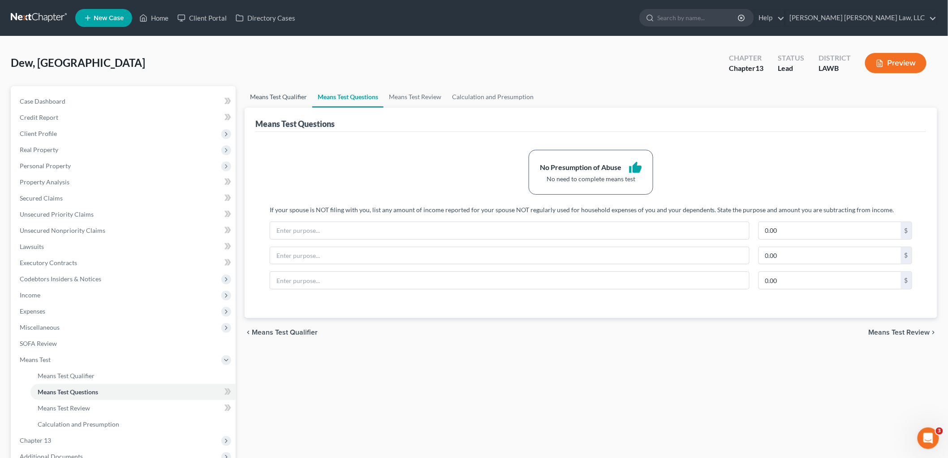
click at [303, 97] on link "Means Test Qualifier" at bounding box center [279, 97] width 68 height 22
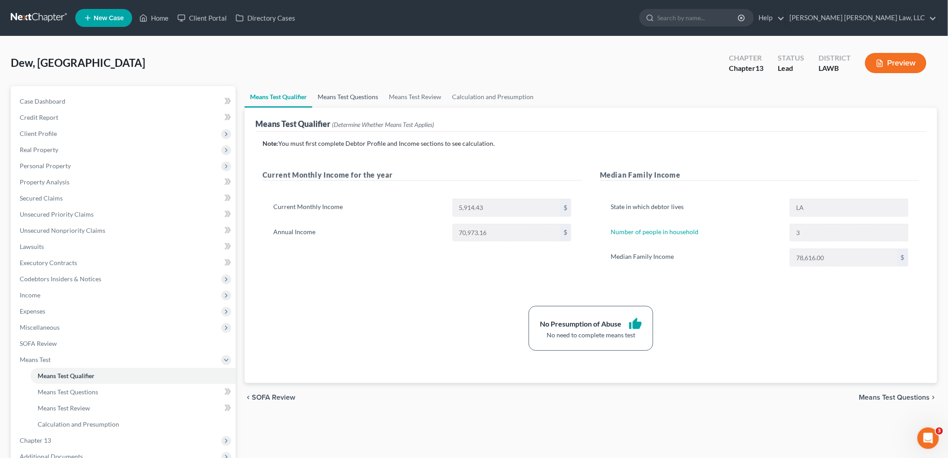
click at [353, 97] on link "Means Test Questions" at bounding box center [347, 97] width 71 height 22
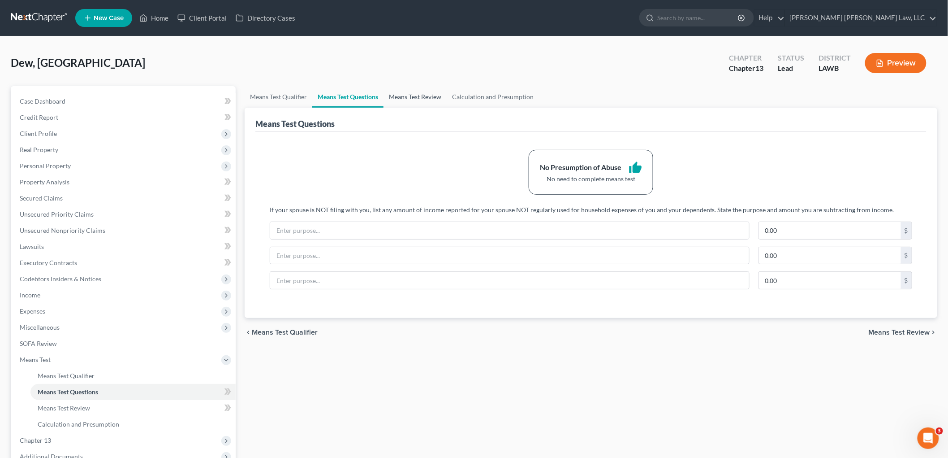
click at [423, 99] on link "Means Test Review" at bounding box center [415, 97] width 63 height 22
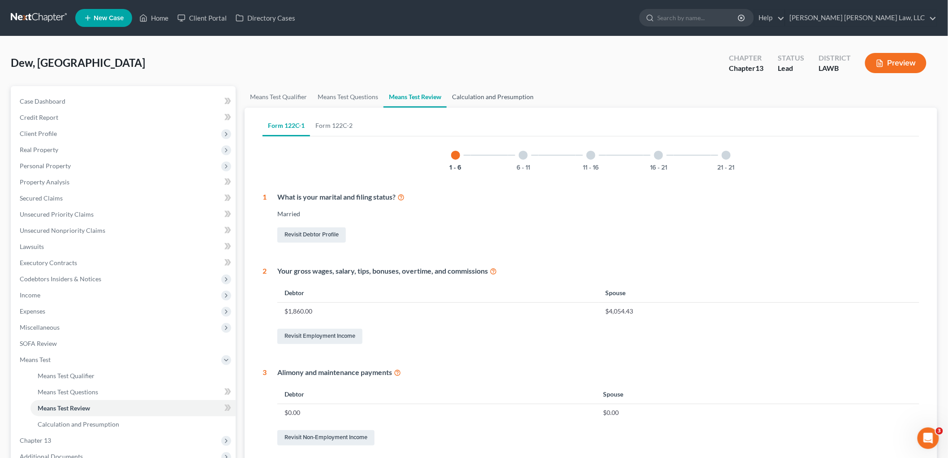
click at [490, 93] on link "Calculation and Presumption" at bounding box center [493, 97] width 92 height 22
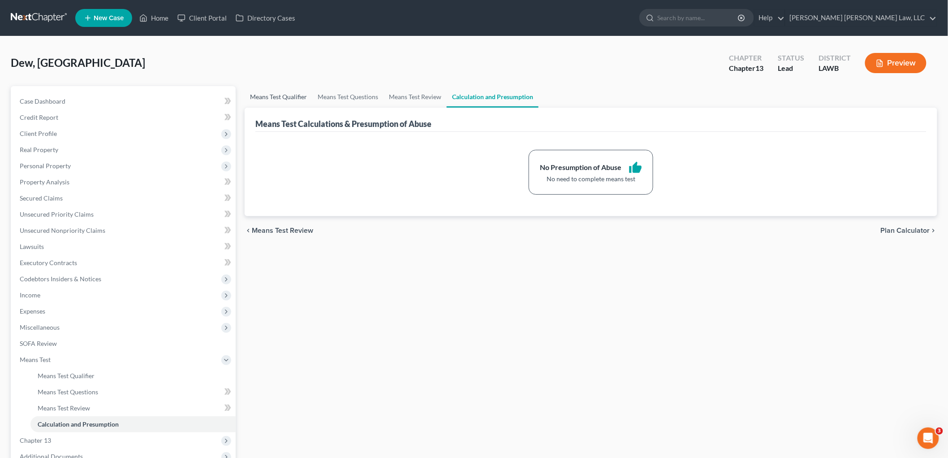
click at [299, 96] on link "Means Test Qualifier" at bounding box center [279, 97] width 68 height 22
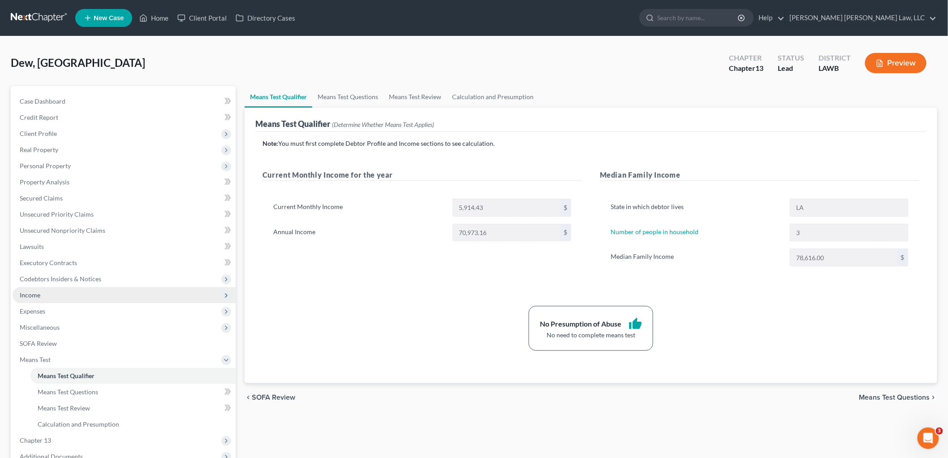
click at [56, 298] on span "Income" at bounding box center [124, 295] width 223 height 16
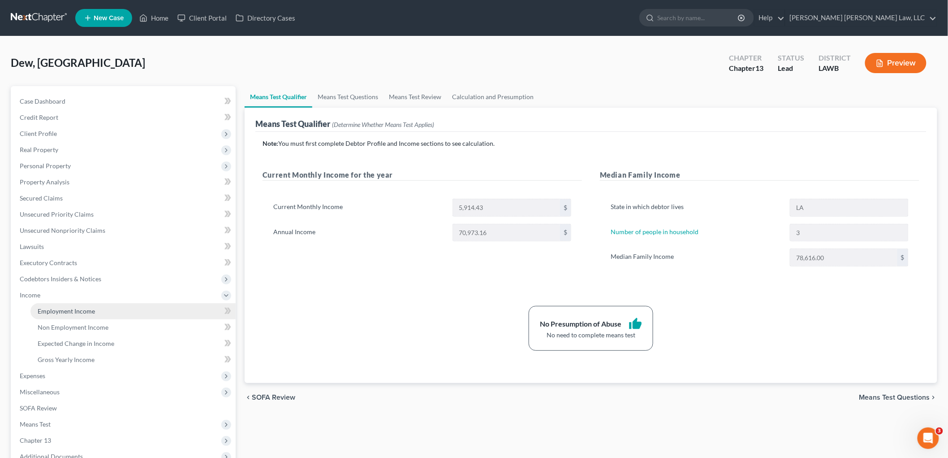
click at [65, 308] on span "Employment Income" at bounding box center [66, 311] width 57 height 8
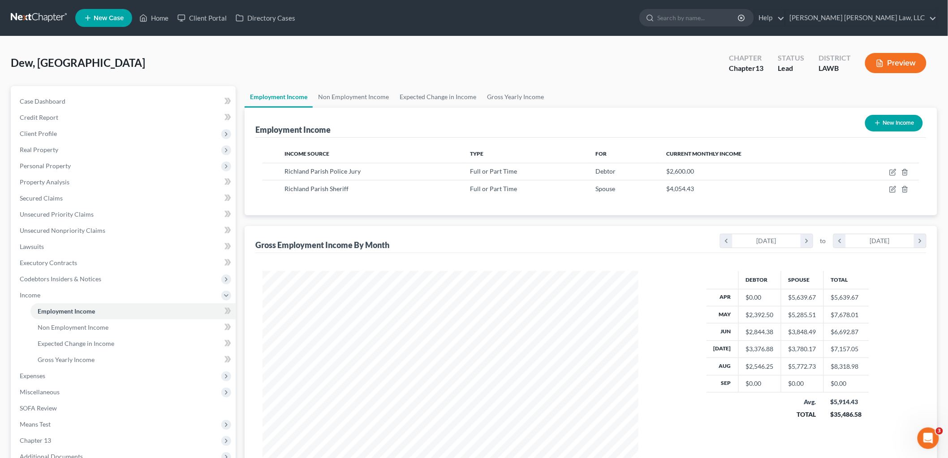
scroll to position [187, 394]
click at [55, 130] on span "Client Profile" at bounding box center [38, 134] width 37 height 8
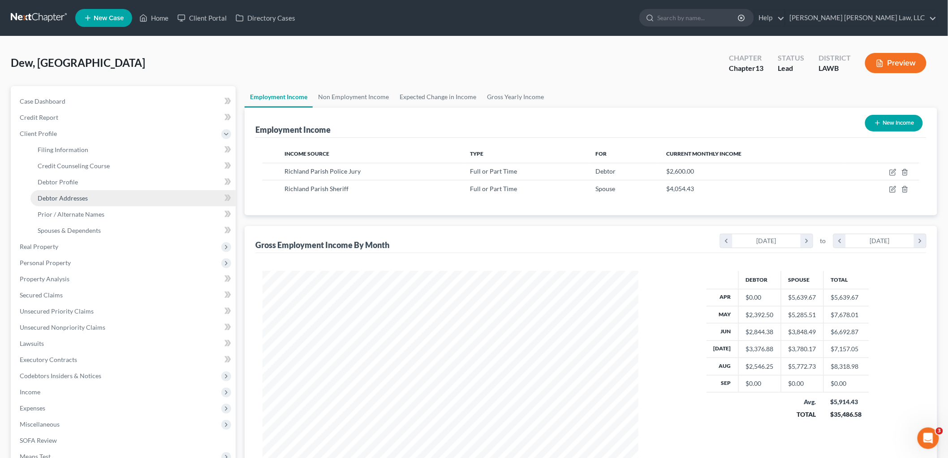
click at [73, 197] on span "Debtor Addresses" at bounding box center [63, 198] width 50 height 8
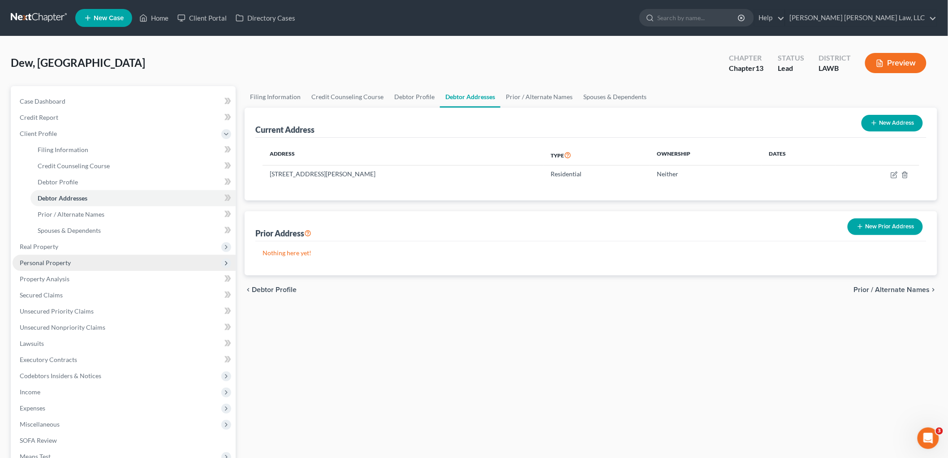
click at [60, 257] on span "Personal Property" at bounding box center [124, 263] width 223 height 16
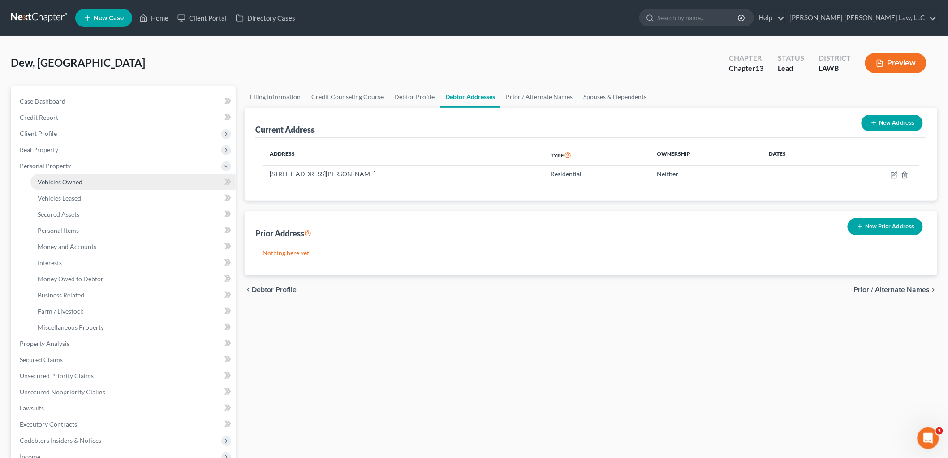
click at [98, 177] on link "Vehicles Owned" at bounding box center [132, 182] width 205 height 16
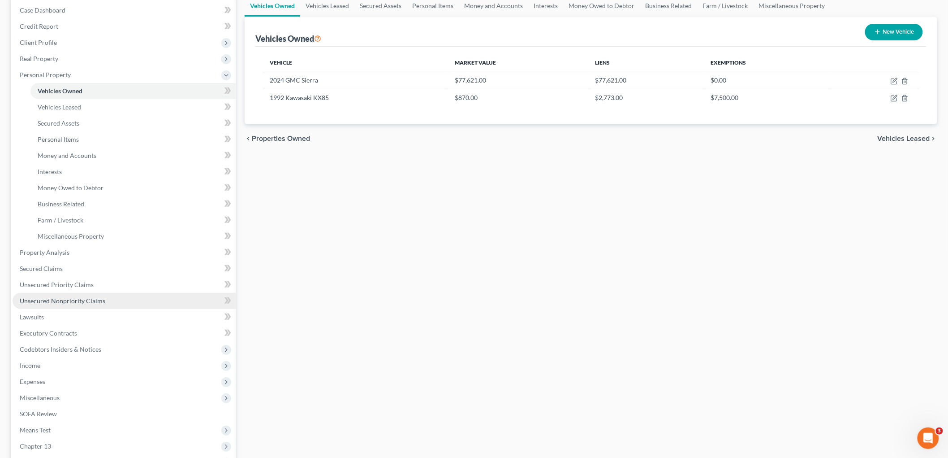
scroll to position [100, 0]
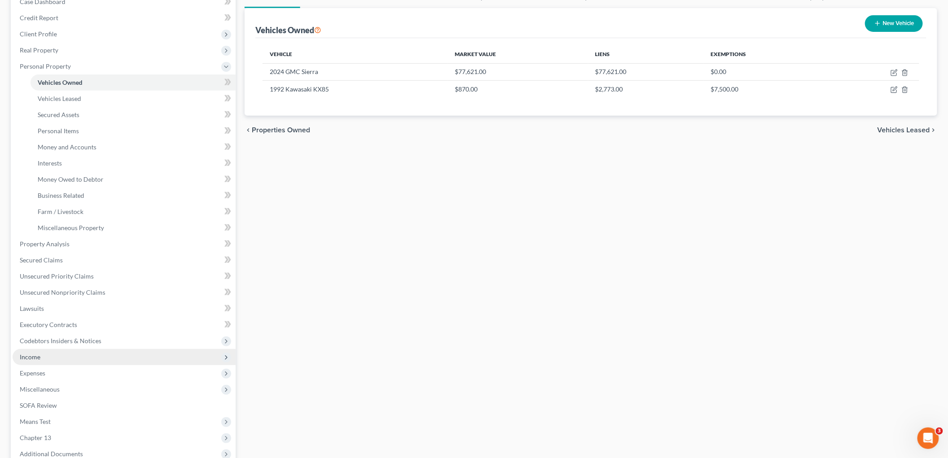
click at [48, 356] on span "Income" at bounding box center [124, 357] width 223 height 16
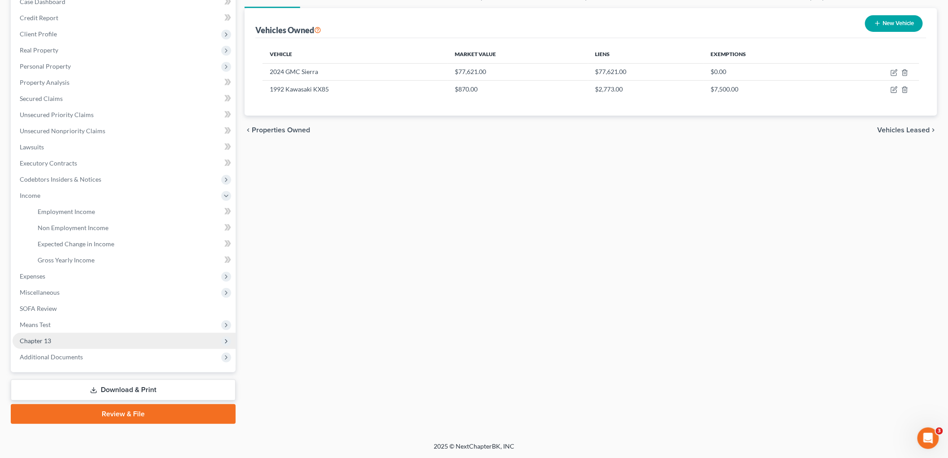
scroll to position [99, 0]
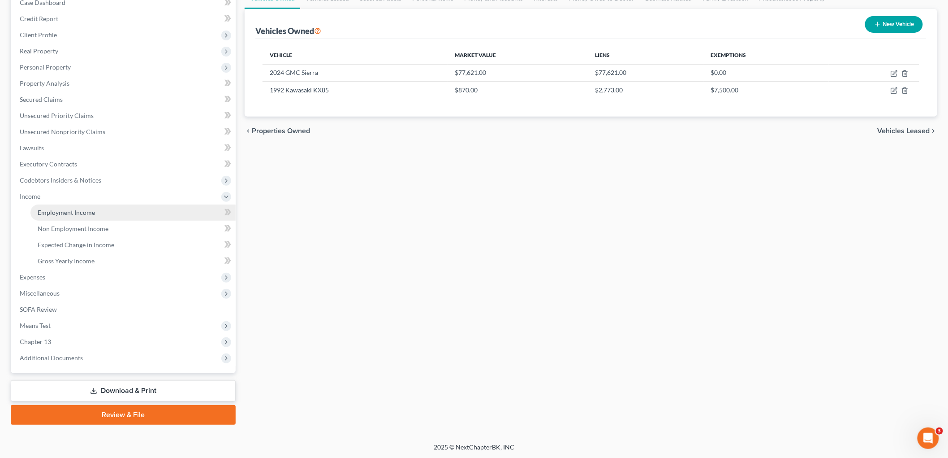
click at [70, 204] on link "Employment Income" at bounding box center [132, 212] width 205 height 16
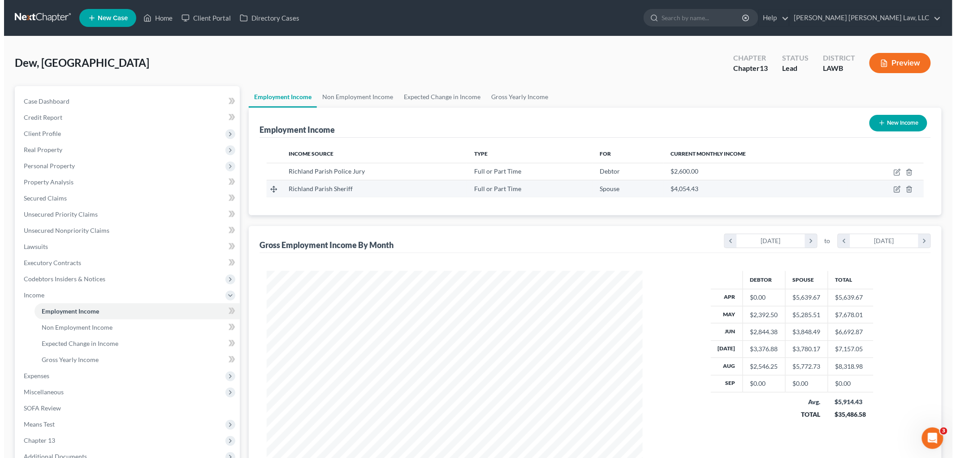
scroll to position [187, 394]
click at [30, 303] on link "Employment Income" at bounding box center [132, 311] width 205 height 16
click at [891, 173] on icon "button" at bounding box center [892, 172] width 5 height 5
select select "0"
select select "19"
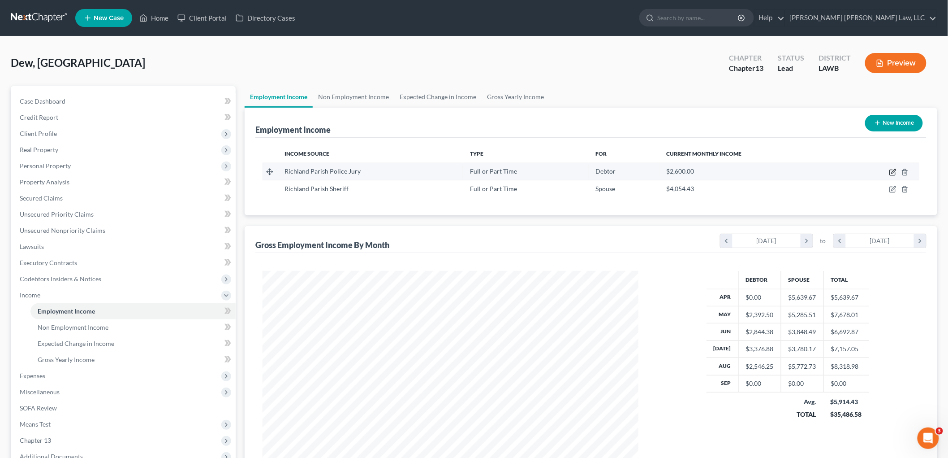
select select "3"
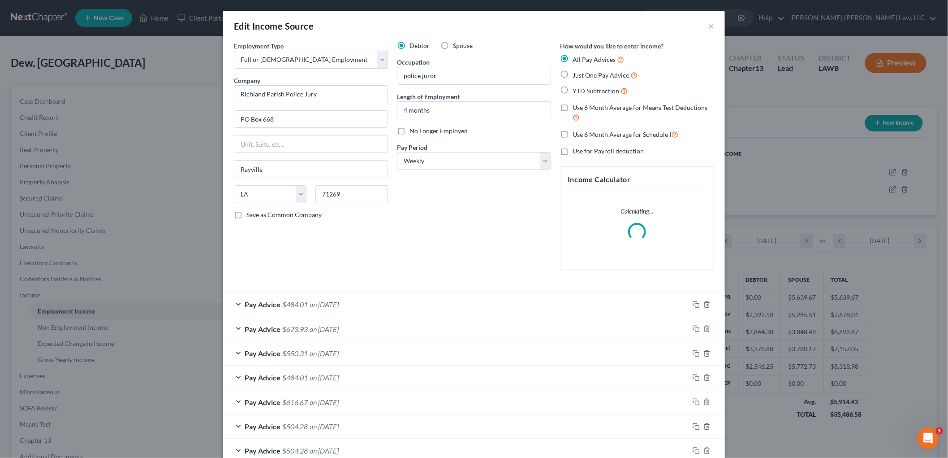
scroll to position [189, 397]
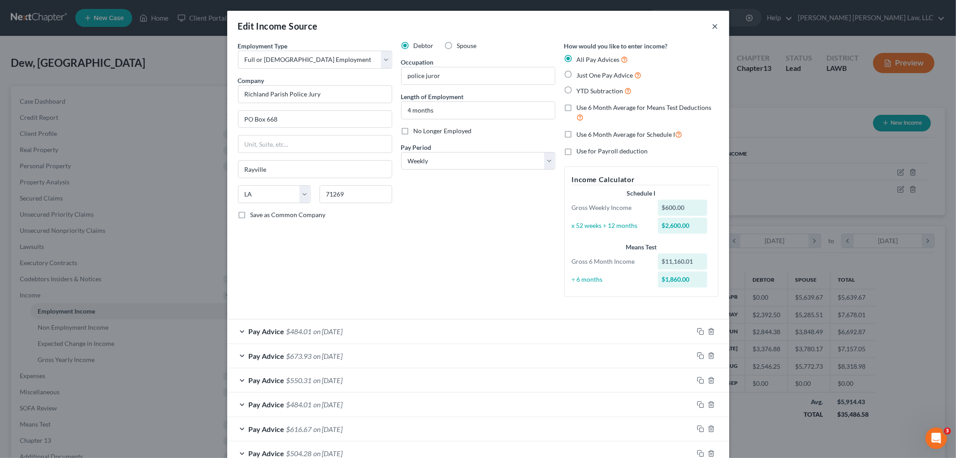
click at [712, 26] on button "×" at bounding box center [715, 26] width 6 height 11
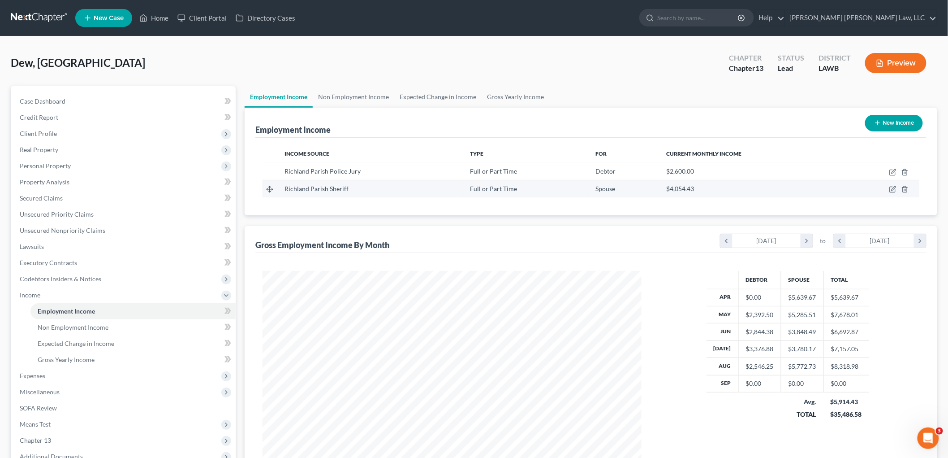
scroll to position [448023, 447817]
